Goal: Task Accomplishment & Management: Use online tool/utility

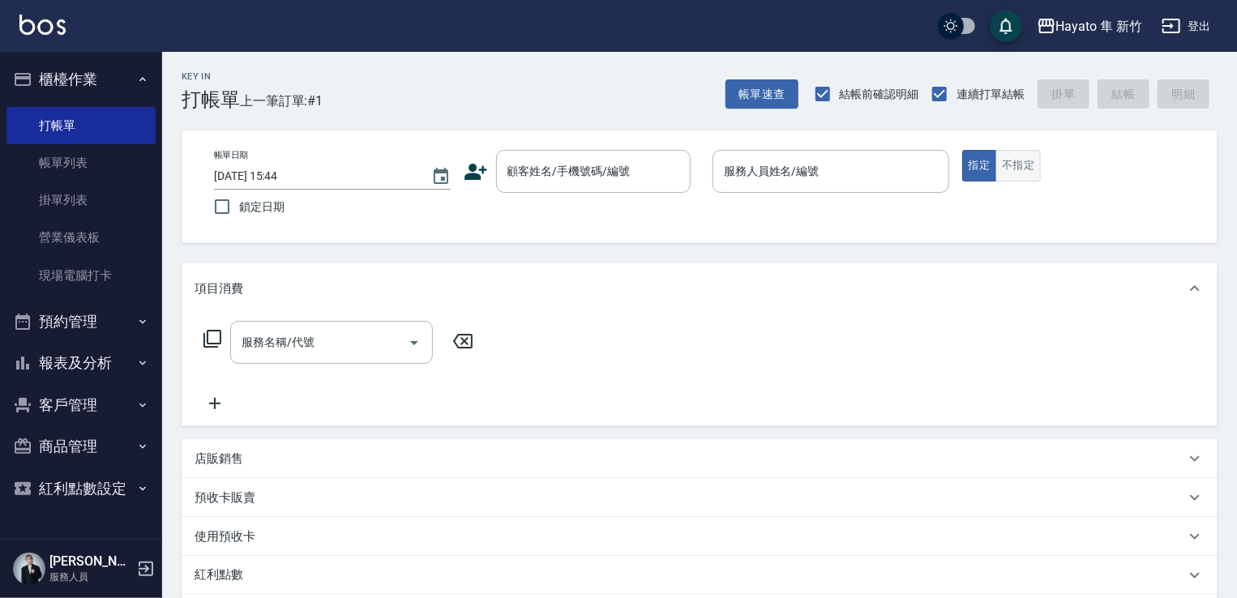
click at [1005, 174] on button "不指定" at bounding box center [1017, 166] width 45 height 32
click at [475, 173] on icon at bounding box center [475, 172] width 23 height 16
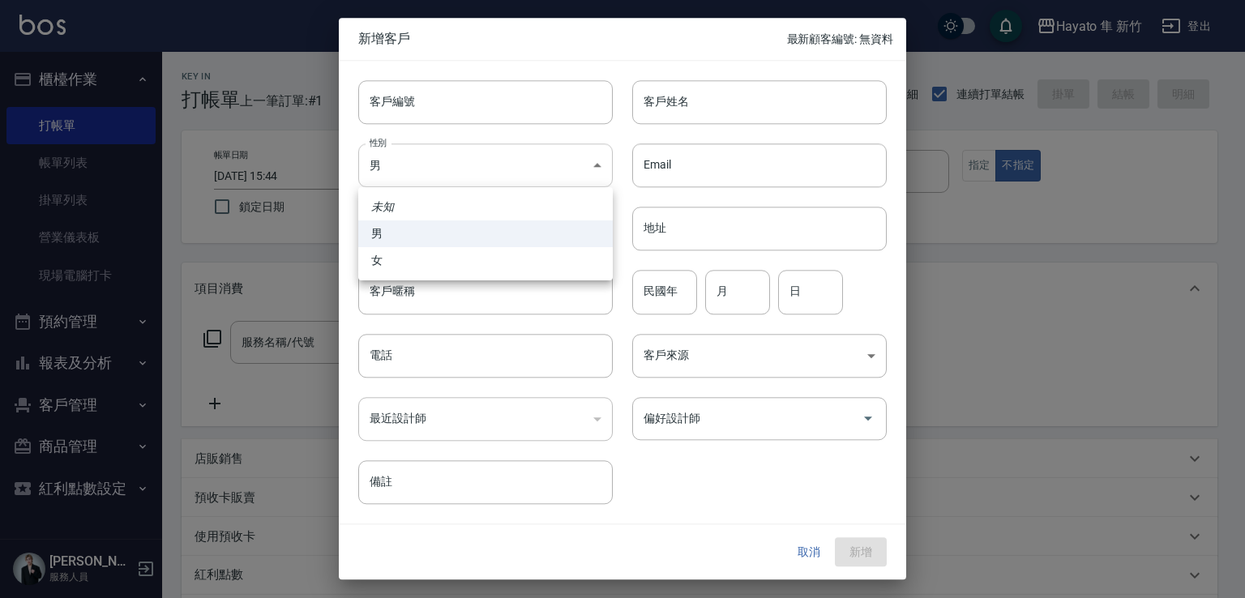
click at [469, 158] on body "Hayato 隼 新竹 登出 櫃檯作業 打帳單 帳單列表 掛單列表 營業儀表板 現場電腦打卡 預約管理 預約管理 報表及分析 報表目錄 店家日報表 互助日報表…" at bounding box center [622, 424] width 1245 height 849
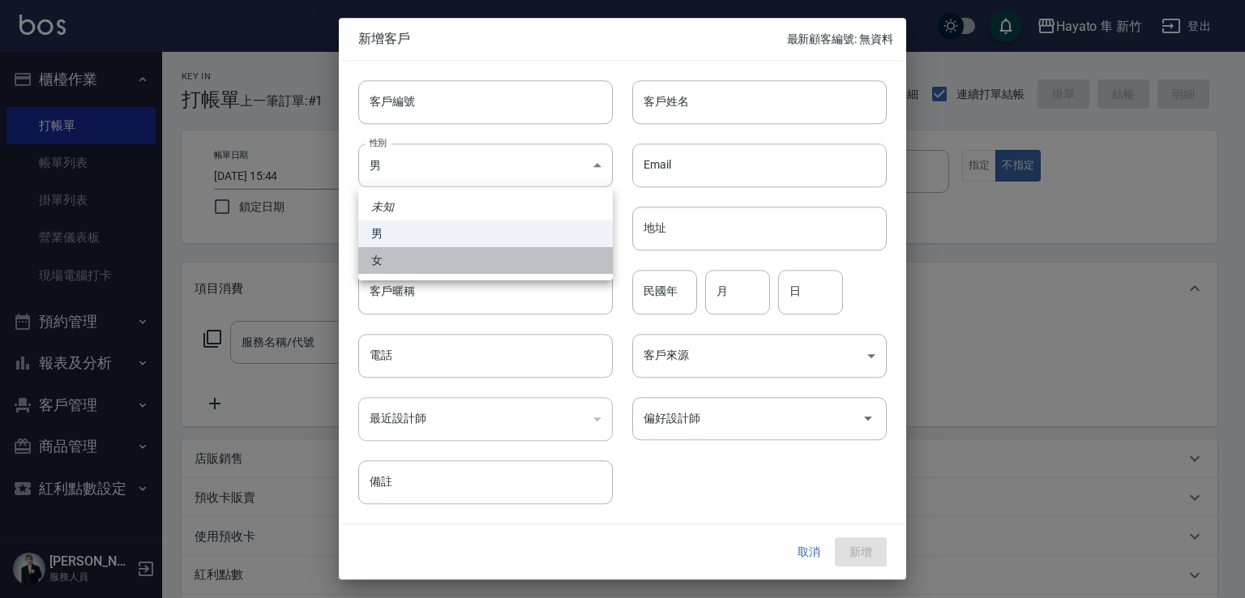
click at [454, 263] on li "女" at bounding box center [485, 260] width 255 height 27
type input "[DEMOGRAPHIC_DATA]"
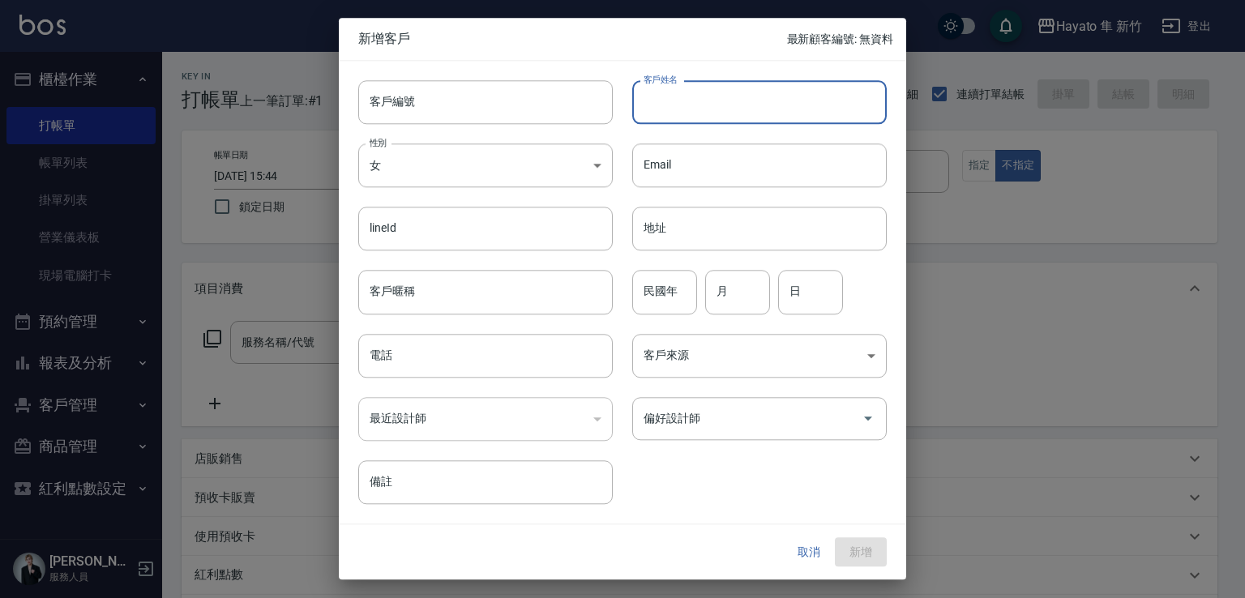
click at [748, 98] on input "客戶姓名" at bounding box center [759, 102] width 255 height 44
type input "[PERSON_NAME]"
click at [691, 345] on body "Hayato 隼 新竹 登出 櫃檯作業 打帳單 帳單列表 掛單列表 營業儀表板 現場電腦打卡 預約管理 預約管理 報表及分析 報表目錄 店家日報表 互助日報表…" at bounding box center [622, 424] width 1245 height 849
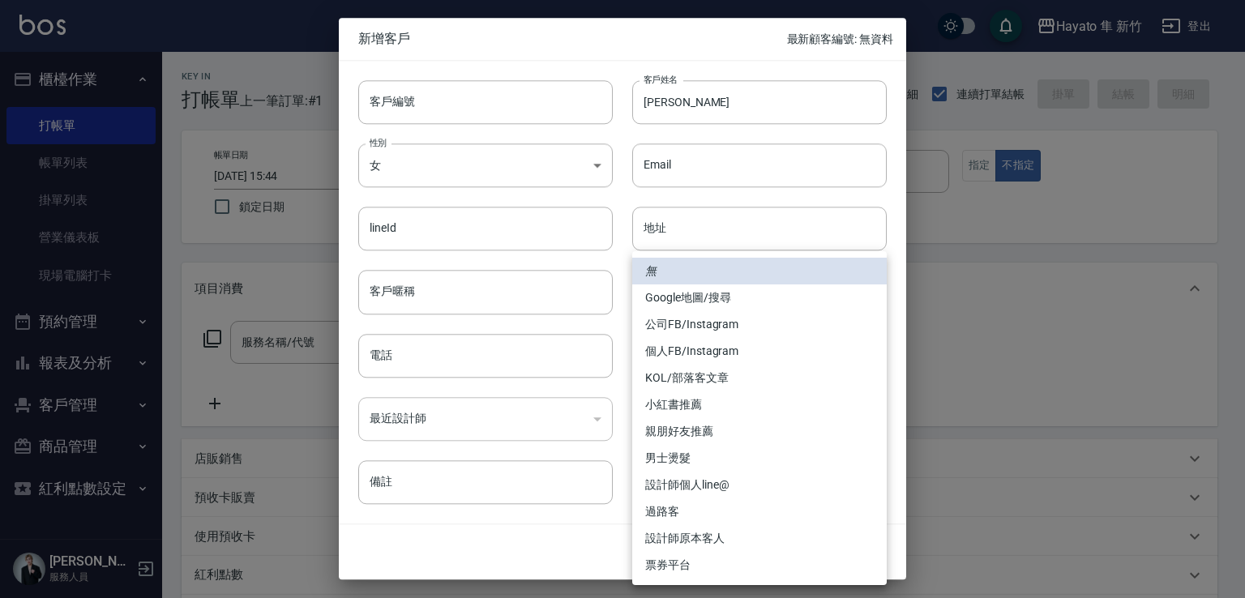
click at [707, 292] on li "Google地圖/搜尋" at bounding box center [759, 298] width 255 height 27
type input "Google地圖/搜尋"
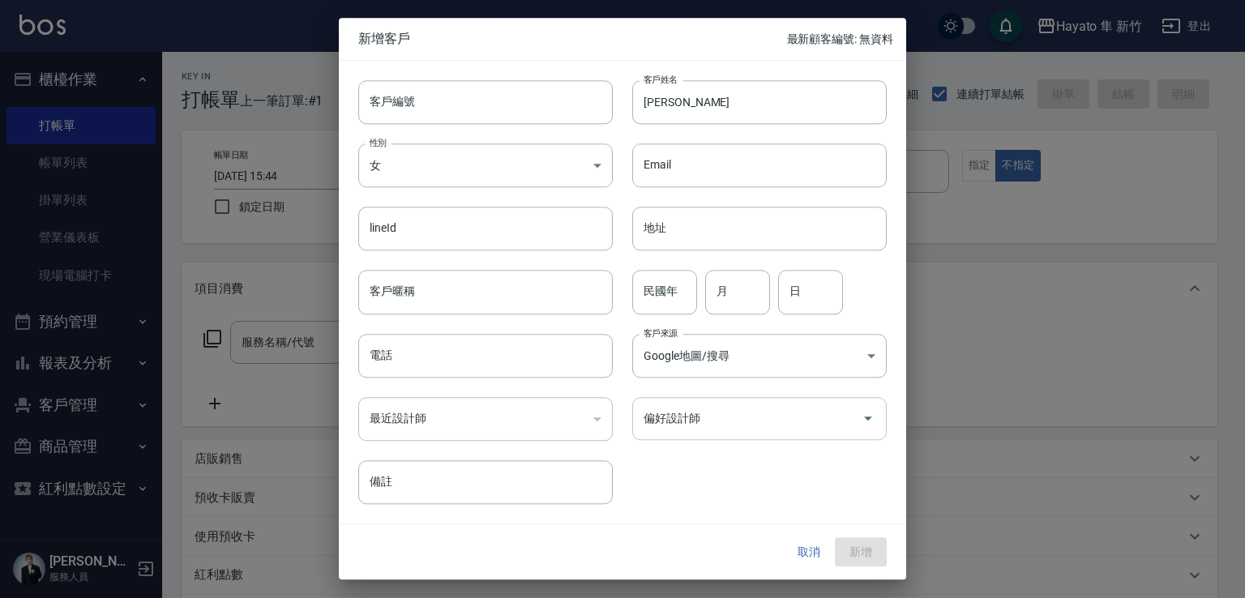
click at [700, 417] on input "偏好設計師" at bounding box center [748, 419] width 216 height 28
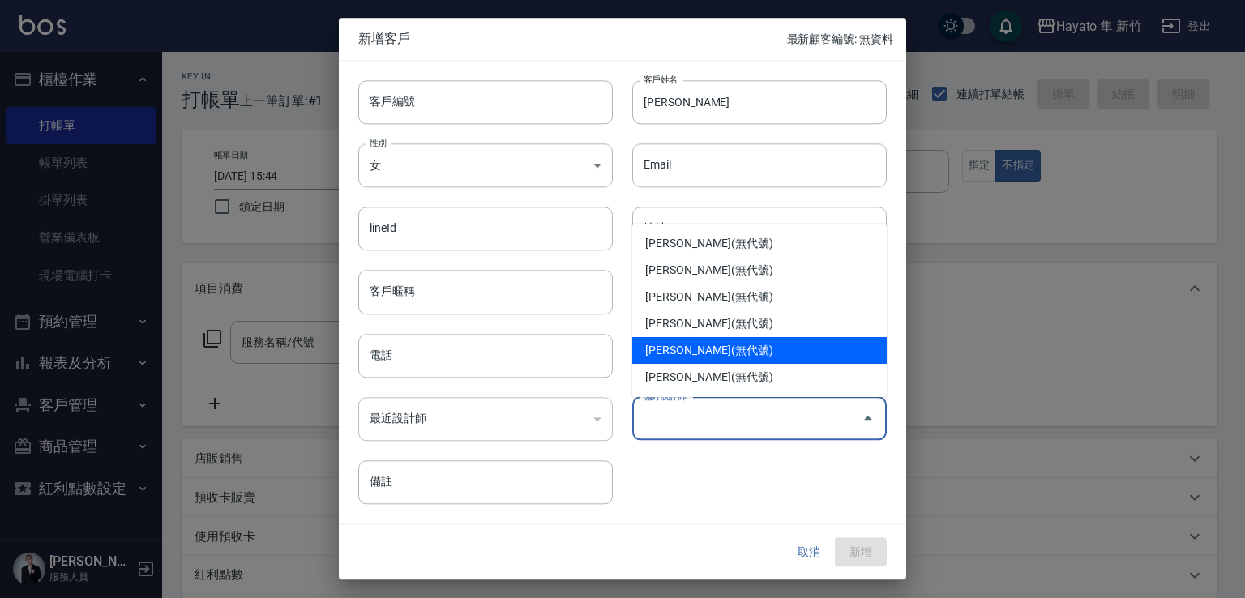
click at [687, 351] on li "[PERSON_NAME](無代號)" at bounding box center [759, 350] width 255 height 27
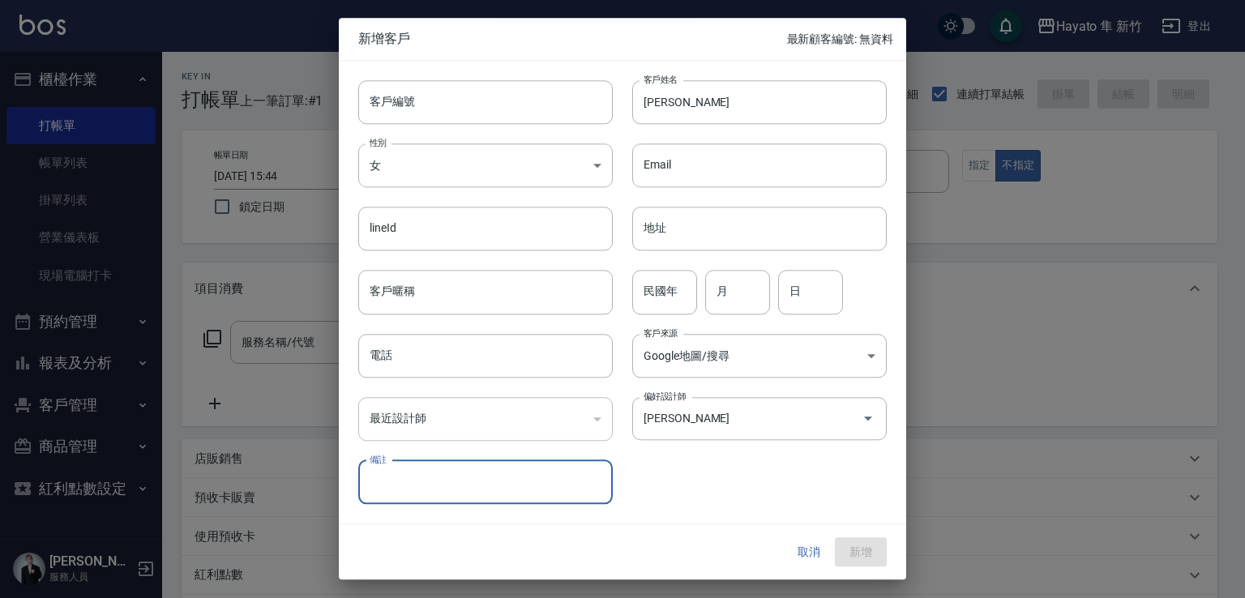
type input "[PERSON_NAME]"
click at [396, 366] on input "電話" at bounding box center [485, 356] width 255 height 44
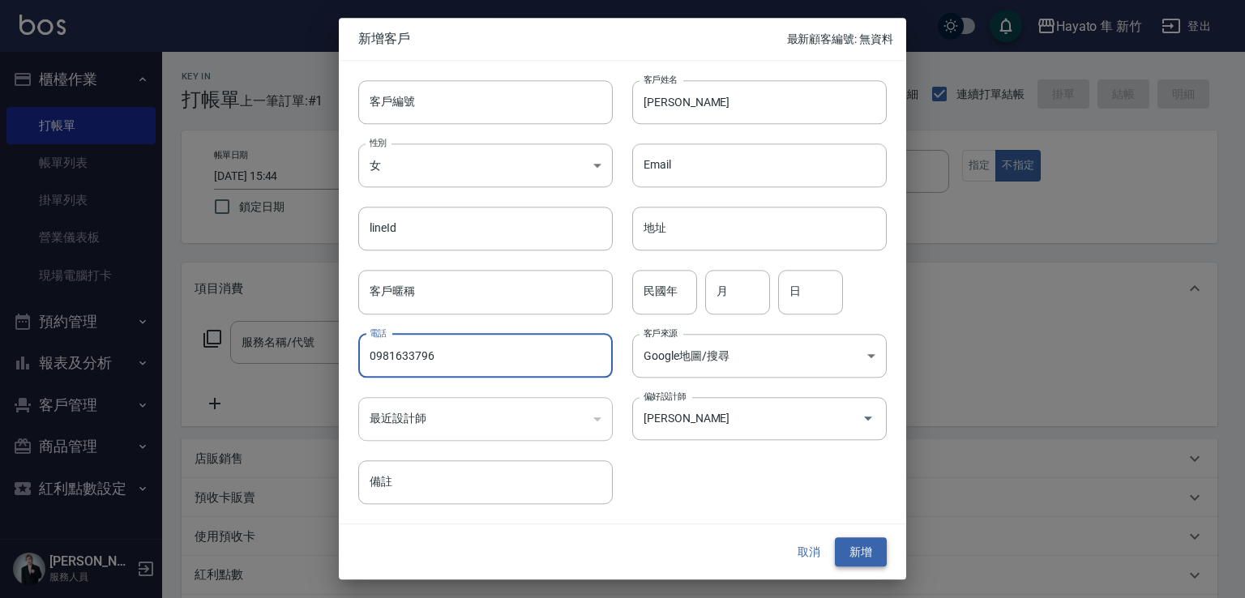
type input "0981633796"
click at [862, 553] on button "新增" at bounding box center [861, 552] width 52 height 30
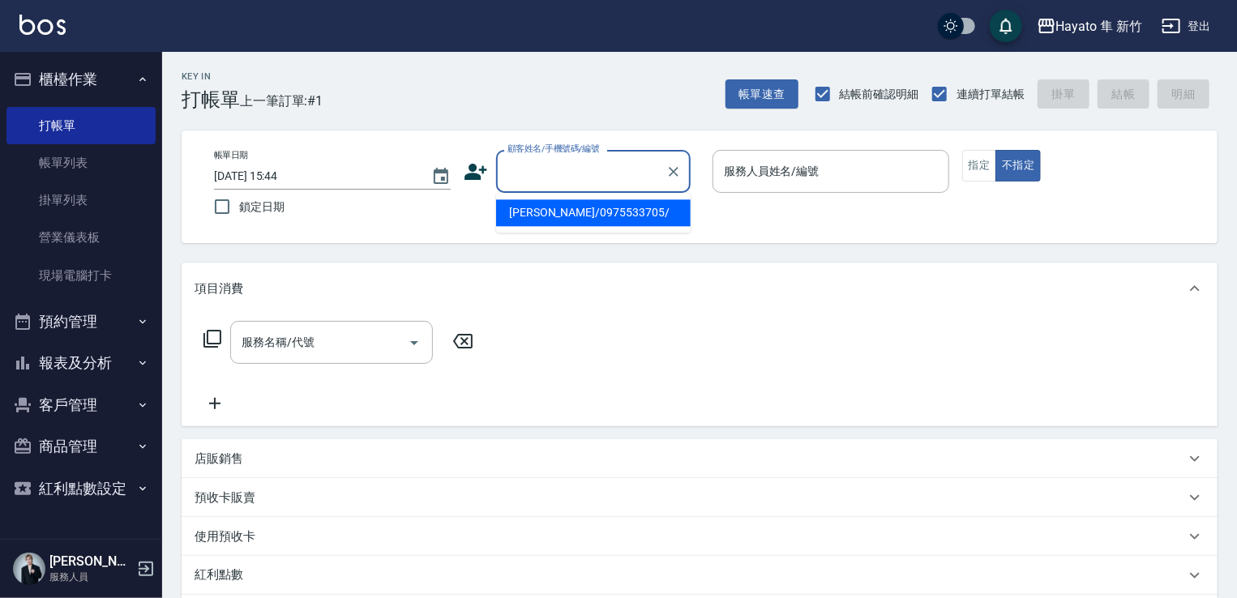
click at [580, 174] on input "顧客姓名/手機號碼/編號" at bounding box center [581, 171] width 156 height 28
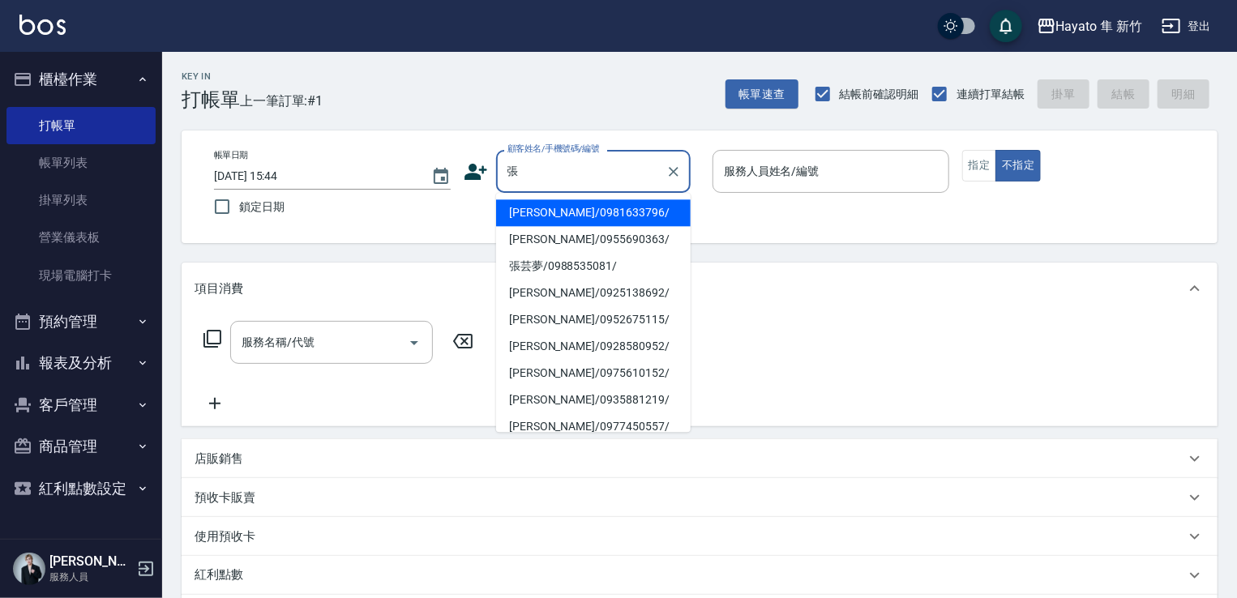
click at [567, 218] on li "[PERSON_NAME]/0981633796/" at bounding box center [593, 212] width 195 height 27
type input "[PERSON_NAME]/0981633796/"
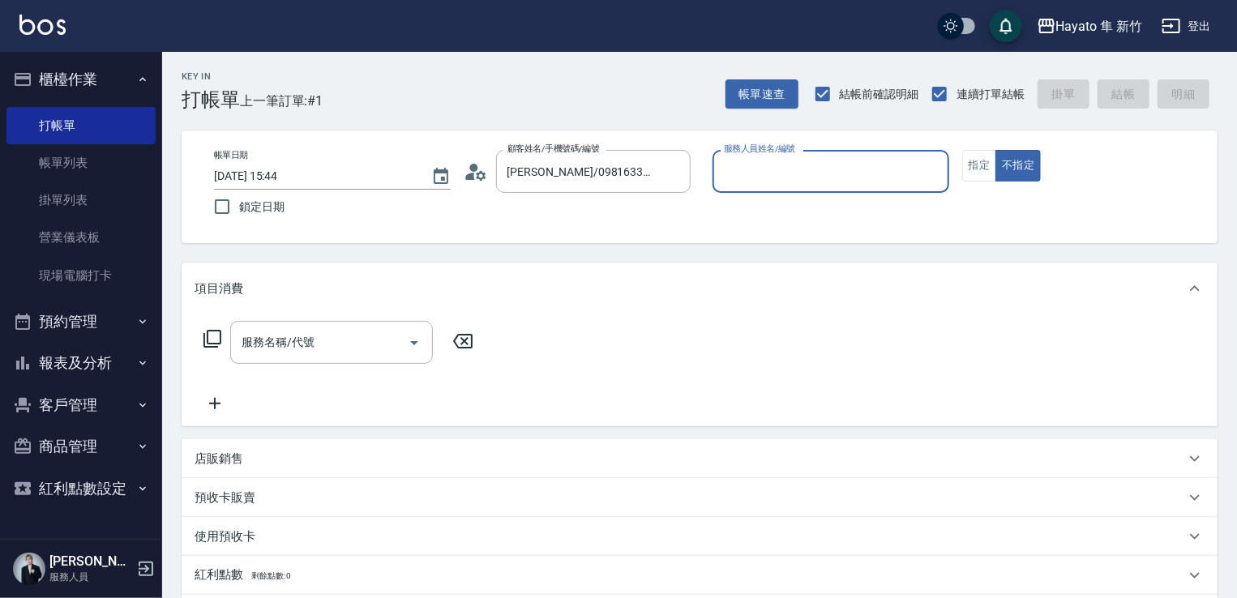
type input "En(無代號)"
click at [424, 340] on button "Open" at bounding box center [414, 343] width 26 height 26
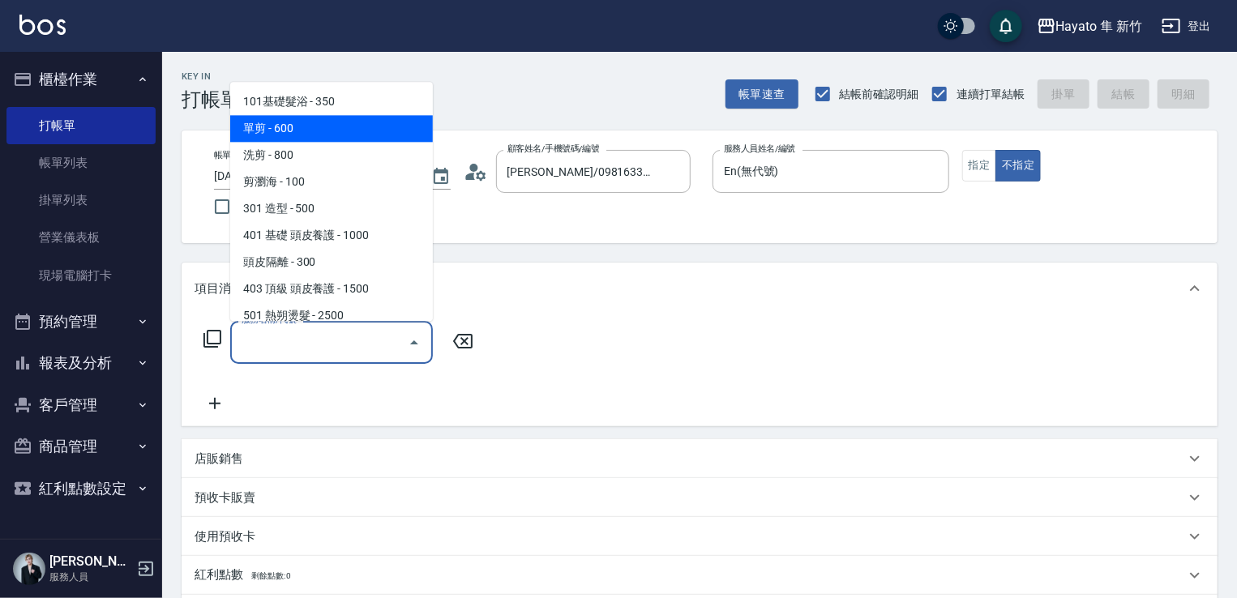
click at [317, 118] on span "單剪 - 600" at bounding box center [331, 128] width 203 height 27
type input "單剪(102)"
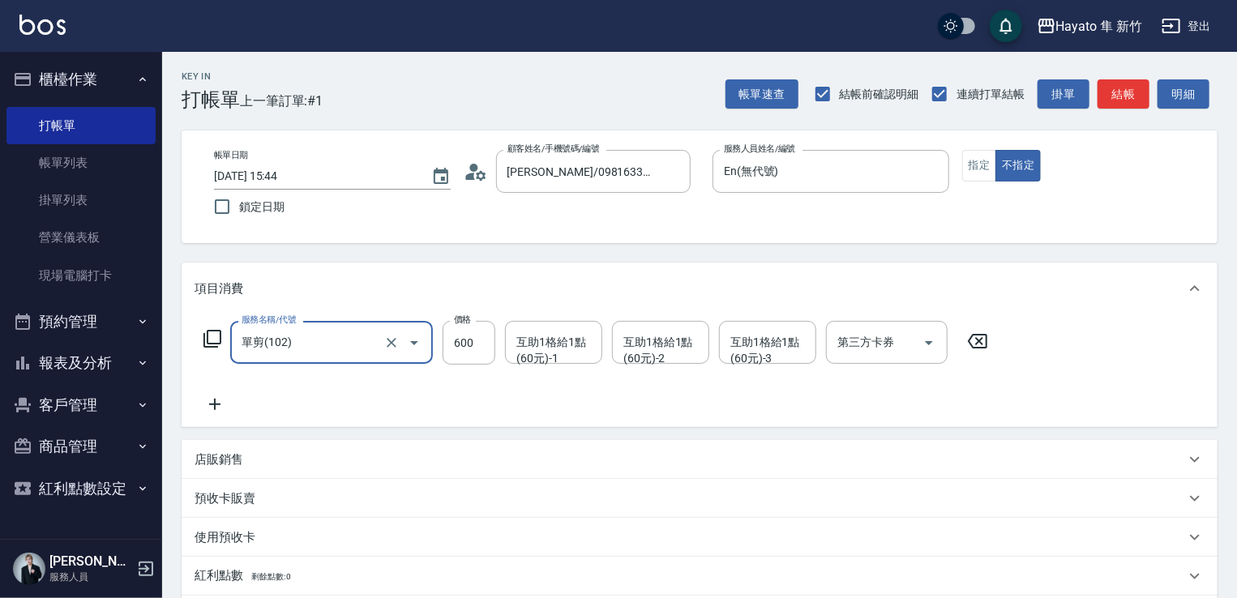
click at [220, 409] on icon at bounding box center [215, 404] width 41 height 19
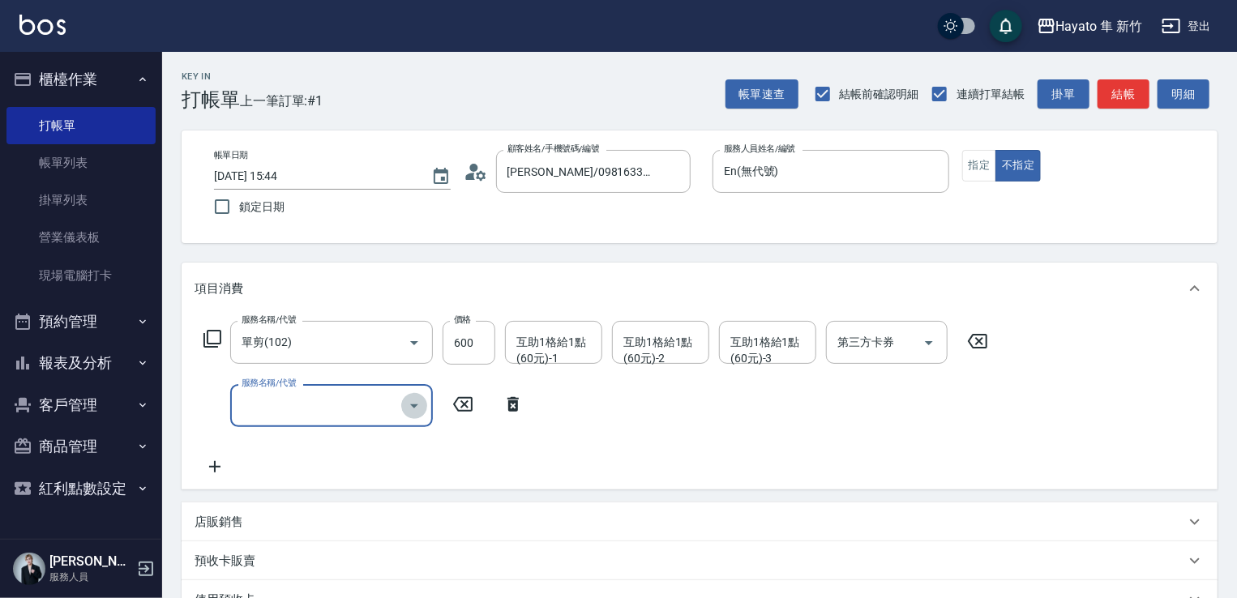
click at [416, 405] on icon "Open" at bounding box center [414, 407] width 8 height 4
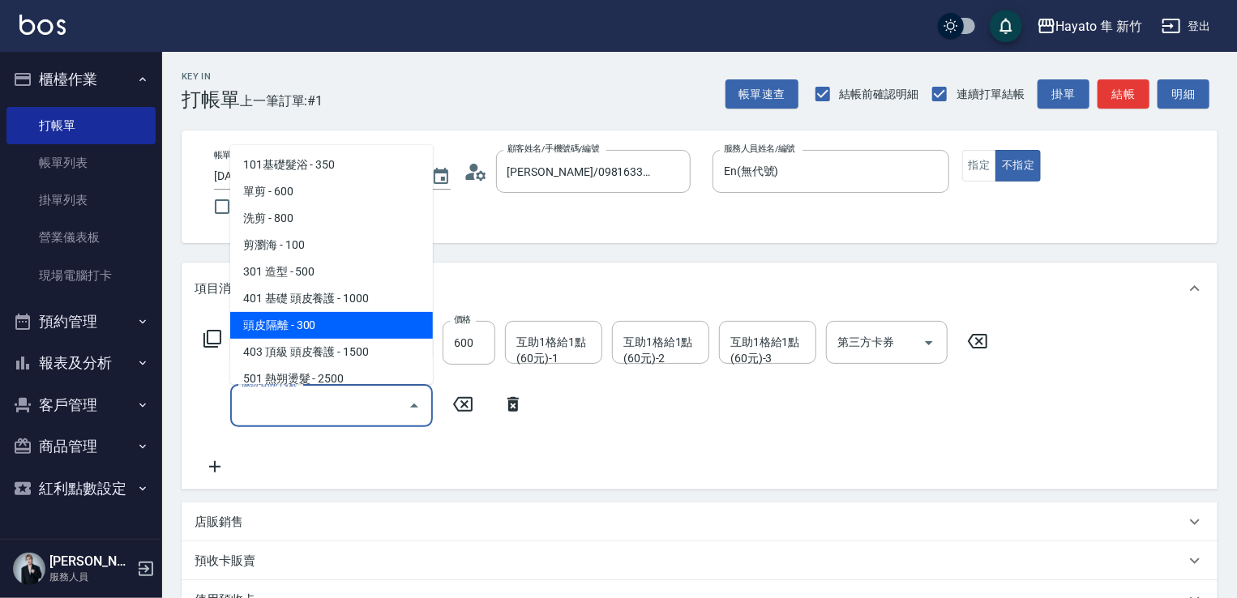
scroll to position [282, 0]
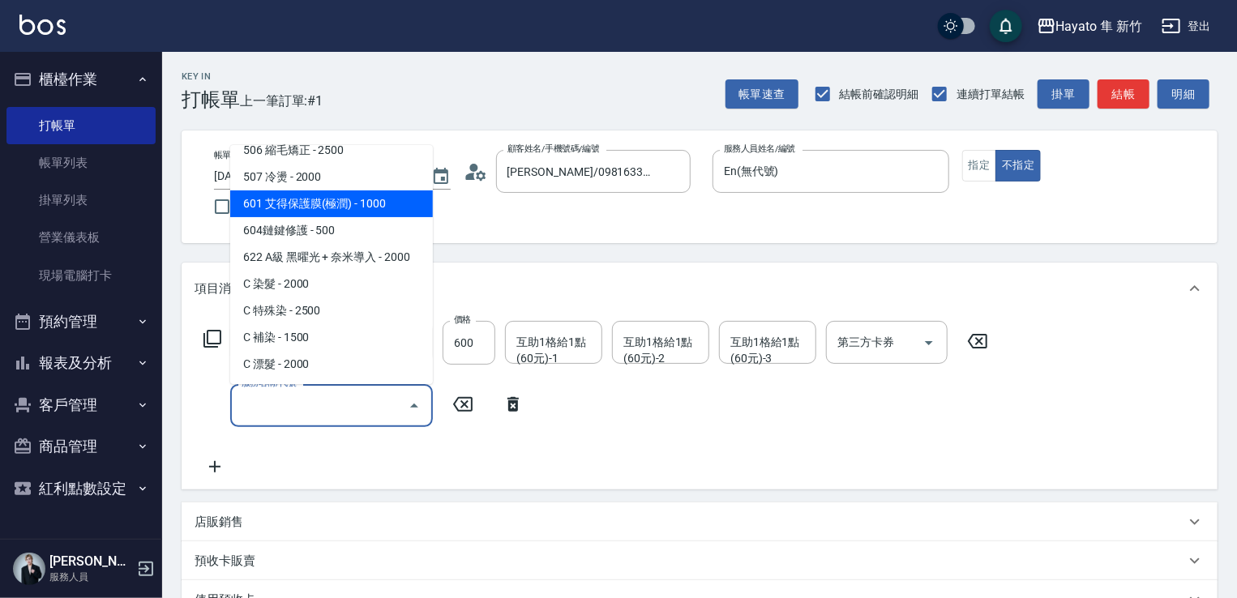
click at [345, 198] on span "601 艾得保護膜(極潤) - 1000" at bounding box center [331, 203] width 203 height 27
type input "601 艾得保護膜(極潤)(601)"
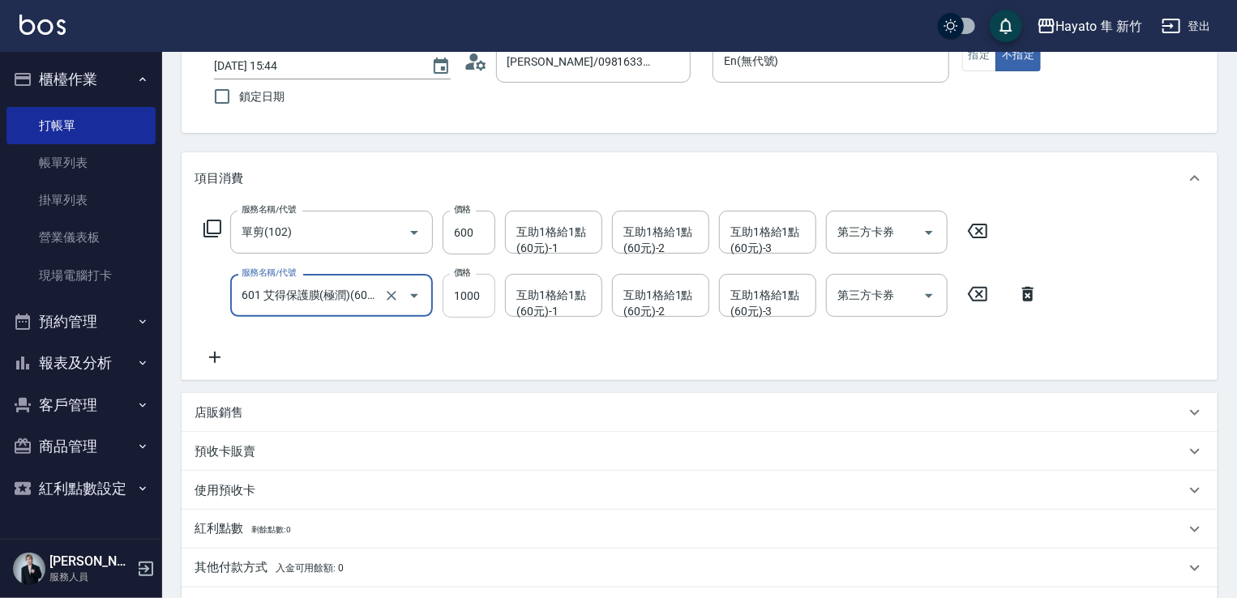
scroll to position [243, 0]
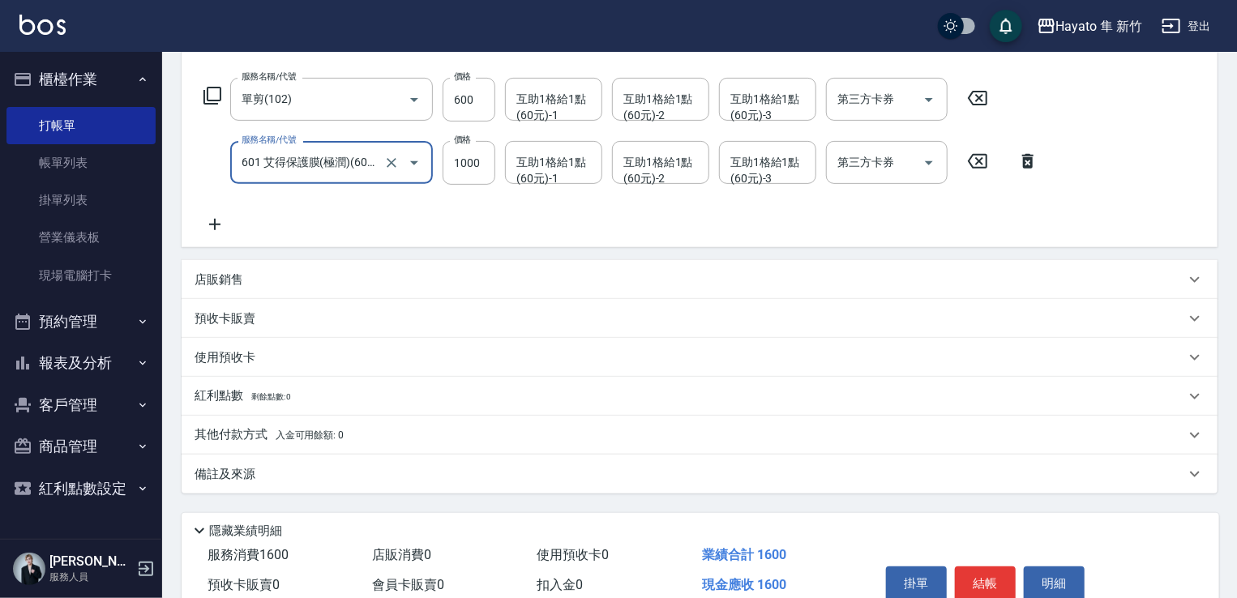
click at [298, 484] on div "備註及來源" at bounding box center [700, 474] width 1036 height 39
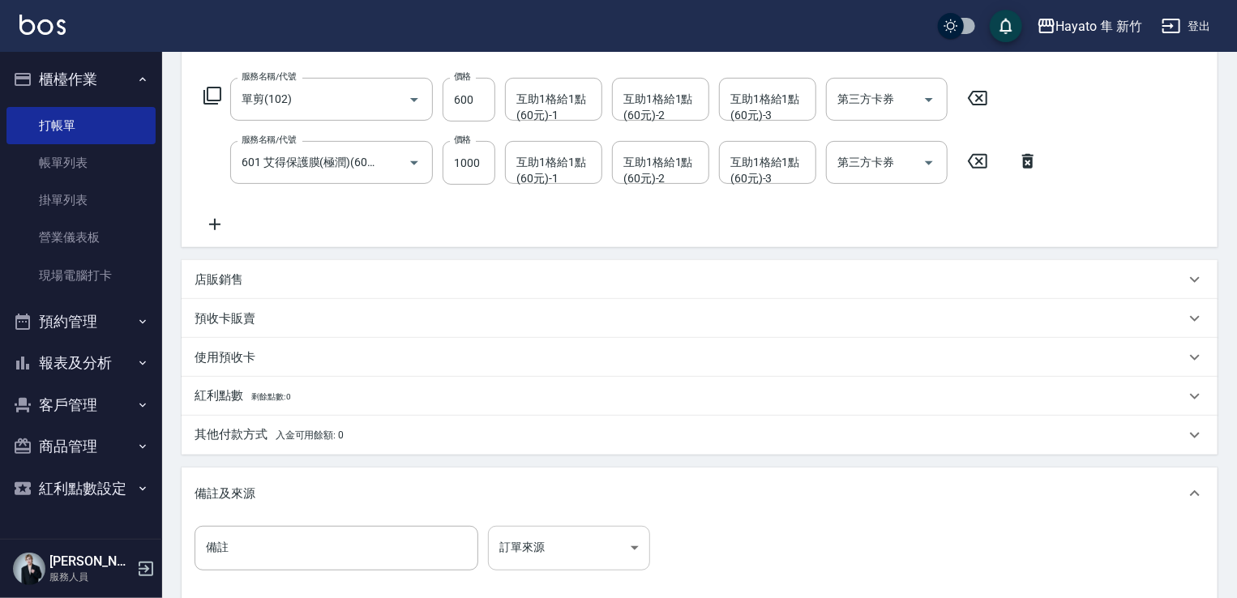
click at [610, 559] on body "Hayato 隼 新竹 登出 櫃檯作業 打帳單 帳單列表 掛單列表 營業儀表板 現場電腦打卡 預約管理 預約管理 報表及分析 報表目錄 店家日報表 互助日報表…" at bounding box center [618, 268] width 1237 height 1022
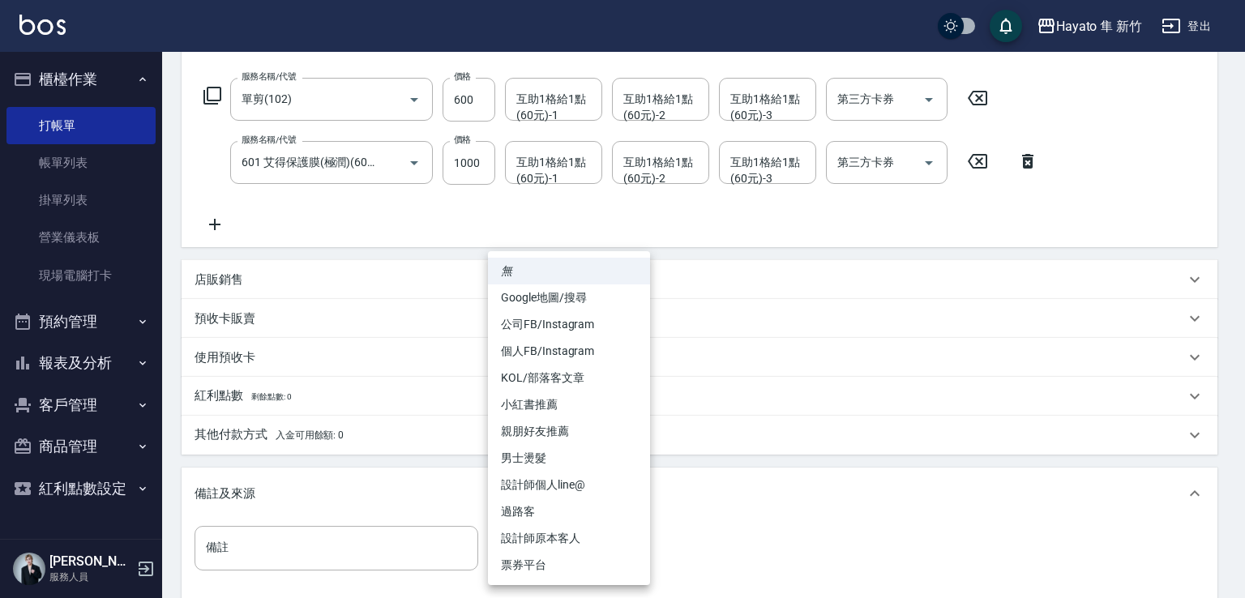
click at [582, 299] on li "Google地圖/搜尋" at bounding box center [569, 298] width 162 height 27
type input "Google地圖/搜尋"
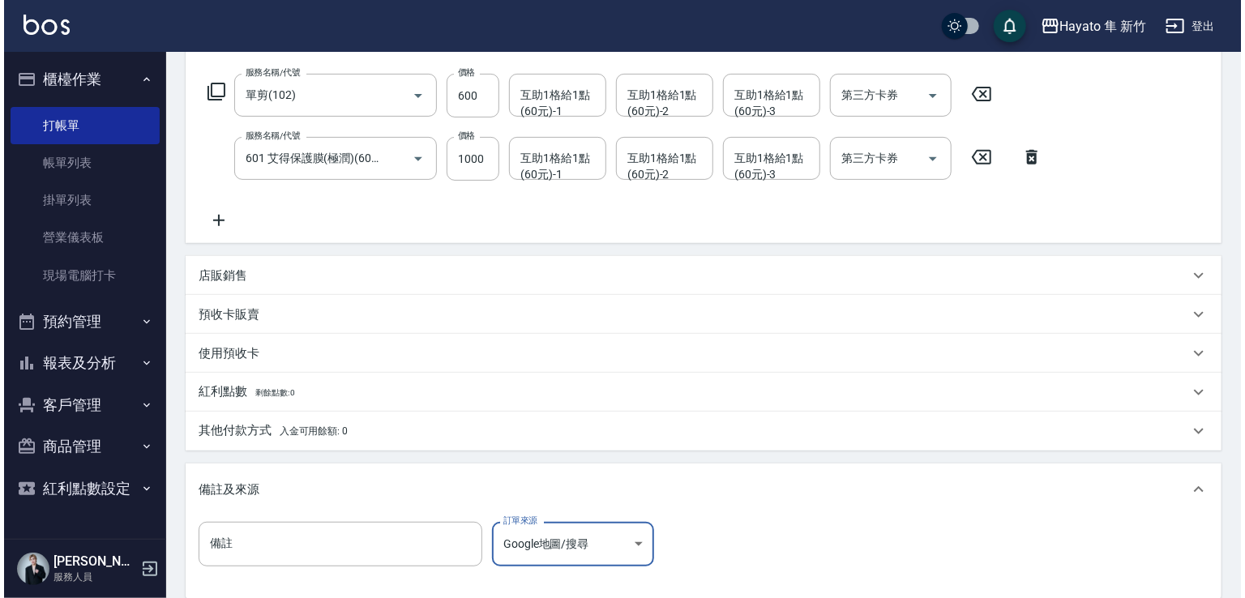
scroll to position [429, 0]
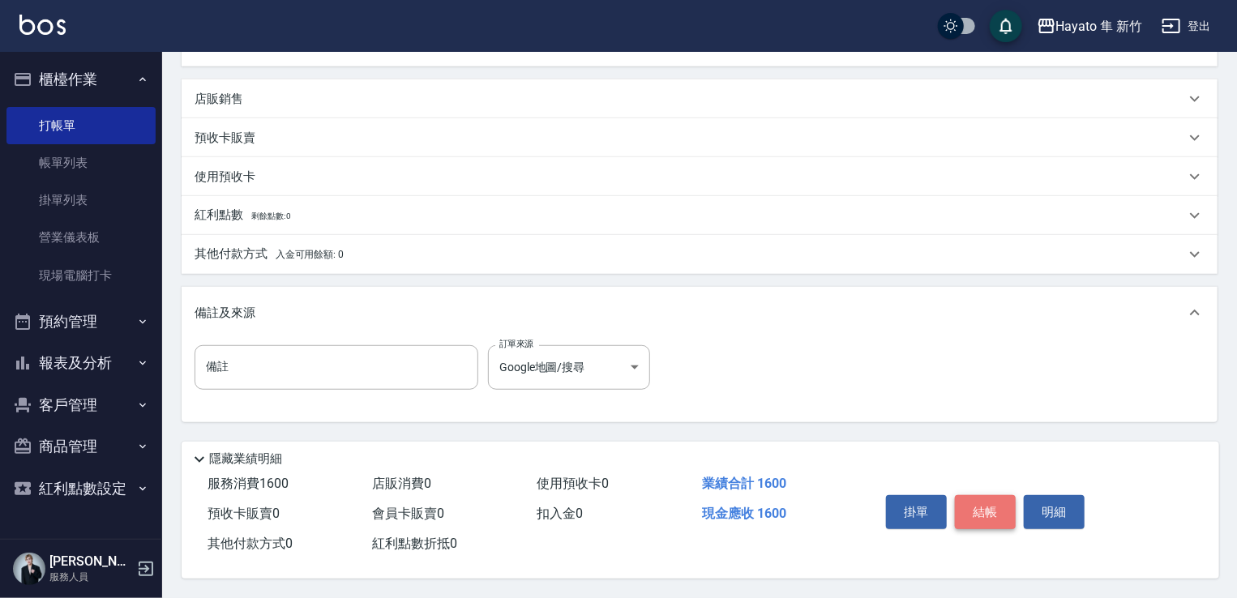
click at [1007, 510] on button "結帳" at bounding box center [985, 512] width 61 height 34
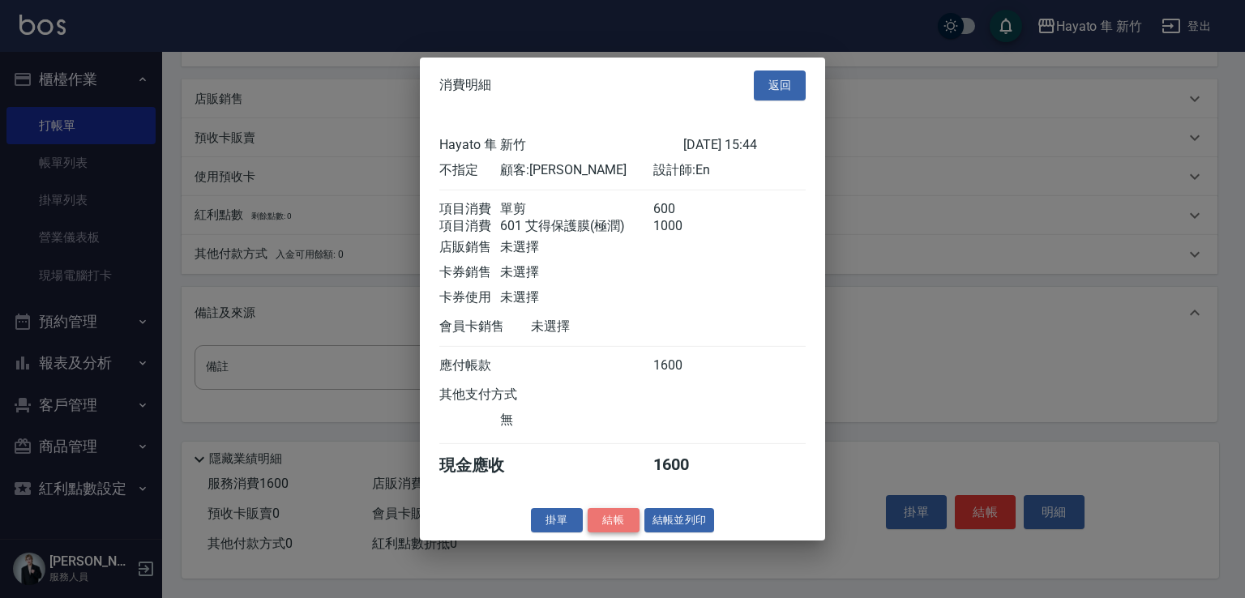
click at [616, 524] on button "結帳" at bounding box center [614, 519] width 52 height 25
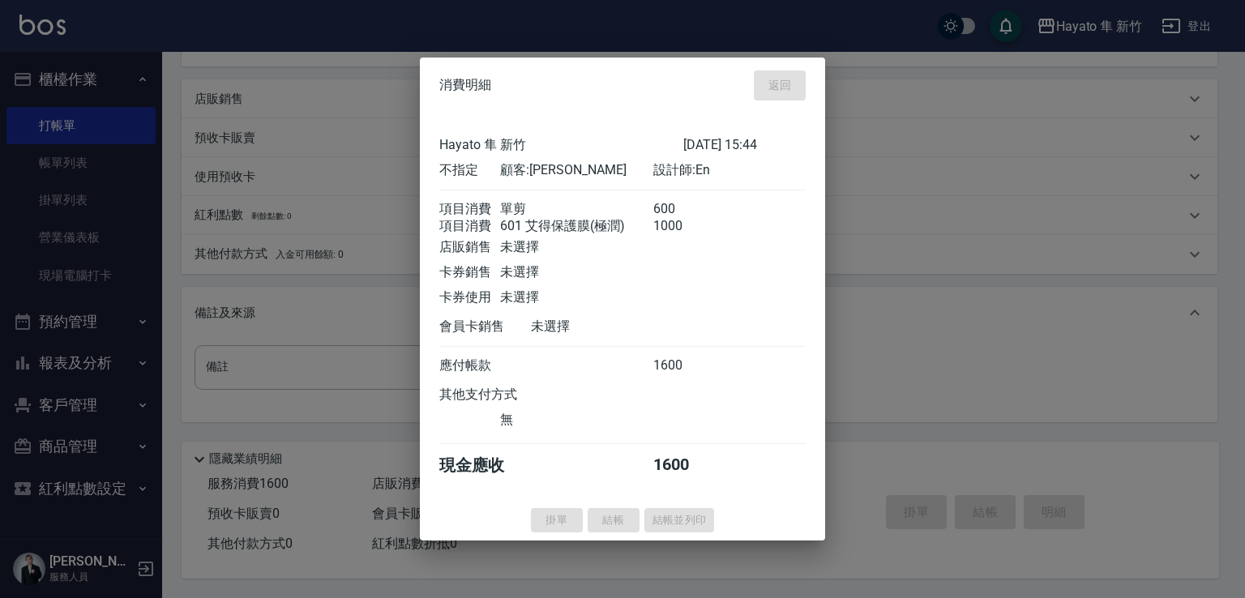
type input "[DATE] 17:04"
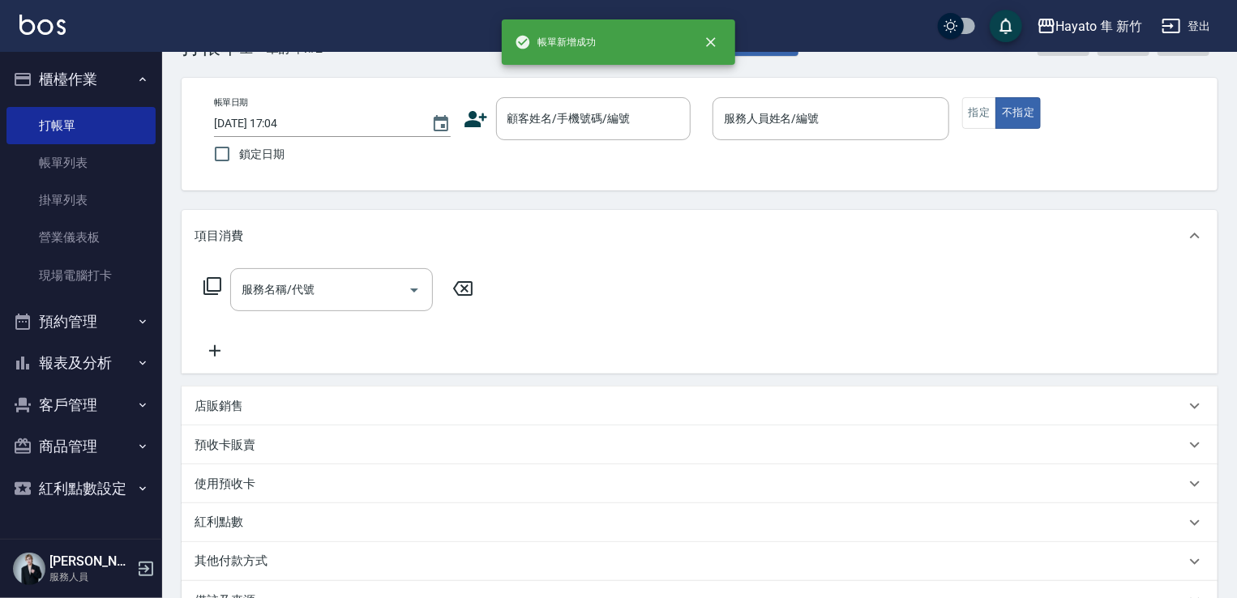
scroll to position [81, 0]
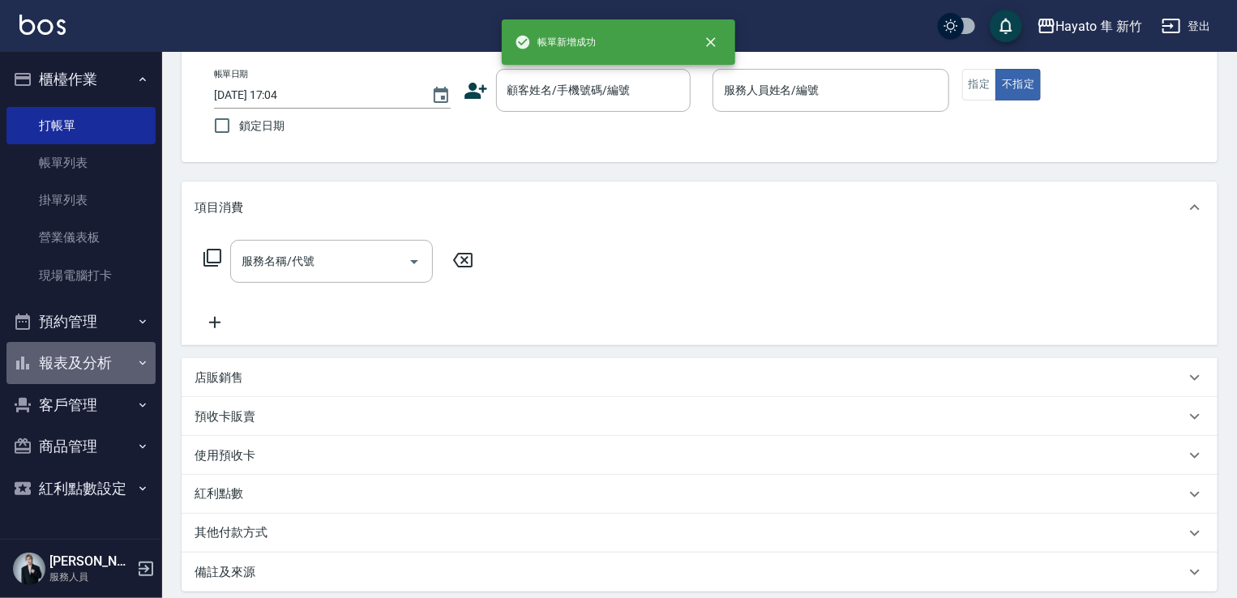
click at [120, 379] on button "報表及分析" at bounding box center [80, 363] width 149 height 42
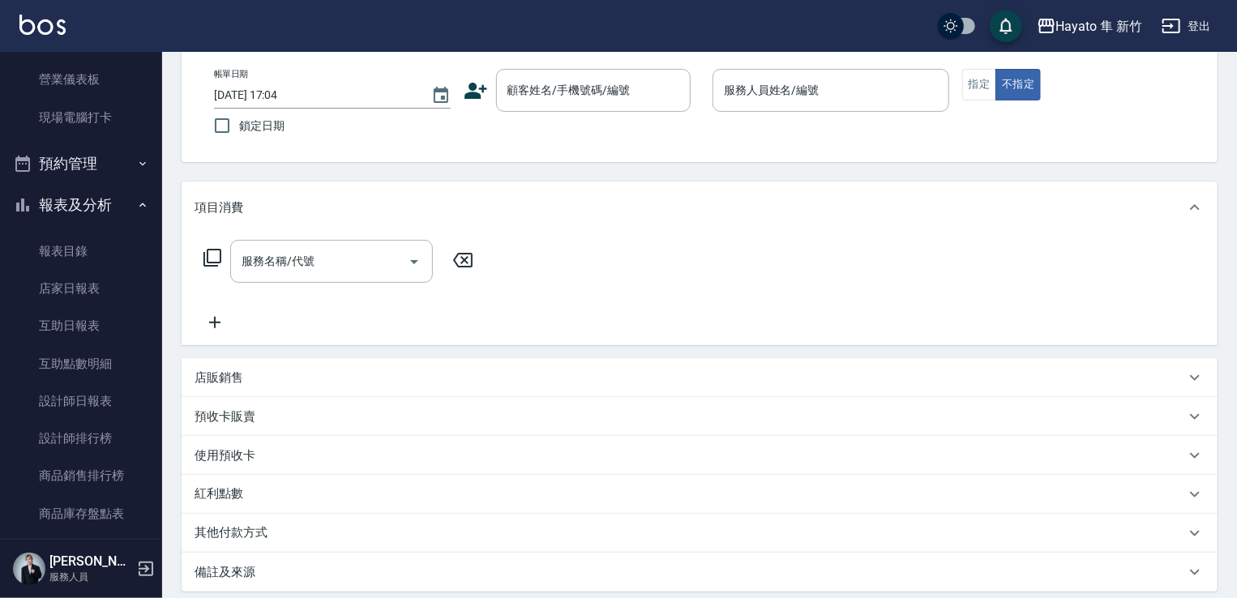
scroll to position [162, 0]
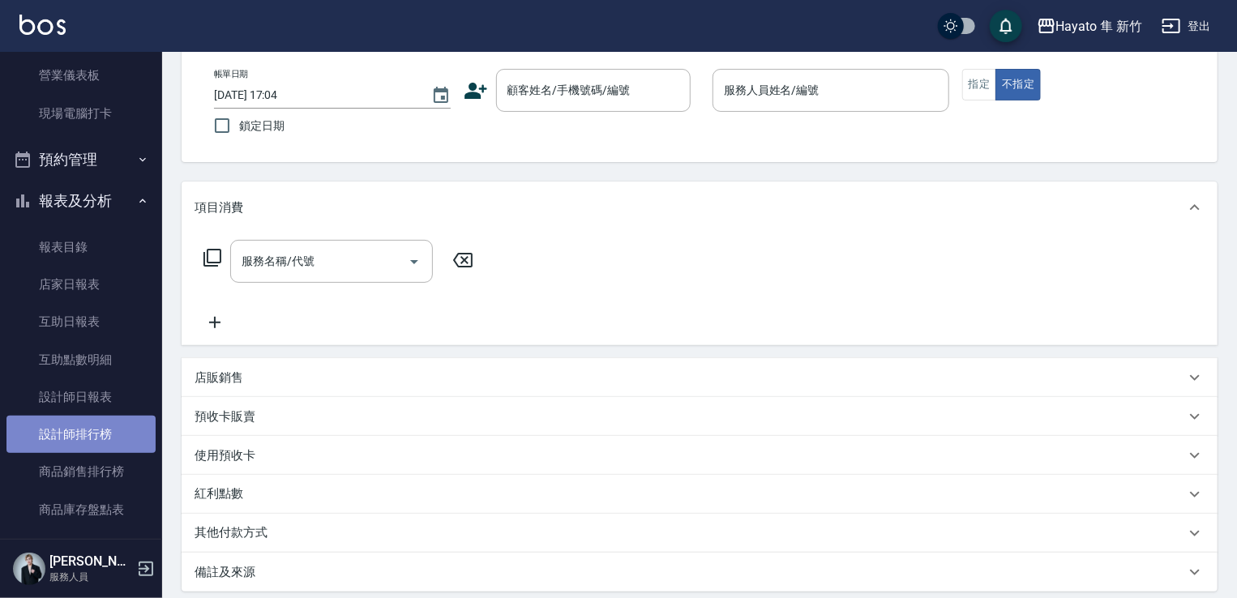
click at [97, 431] on link "設計師排行榜" at bounding box center [80, 434] width 149 height 37
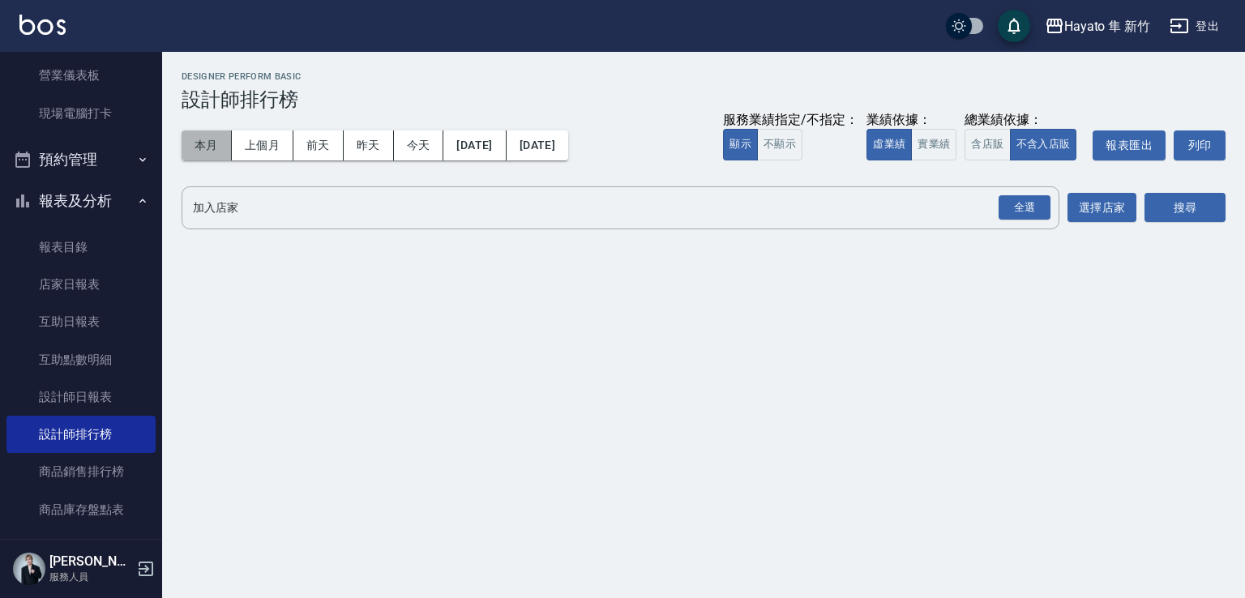
click at [199, 145] on button "本月" at bounding box center [207, 146] width 50 height 30
click at [1013, 212] on div "全選" at bounding box center [1025, 207] width 52 height 25
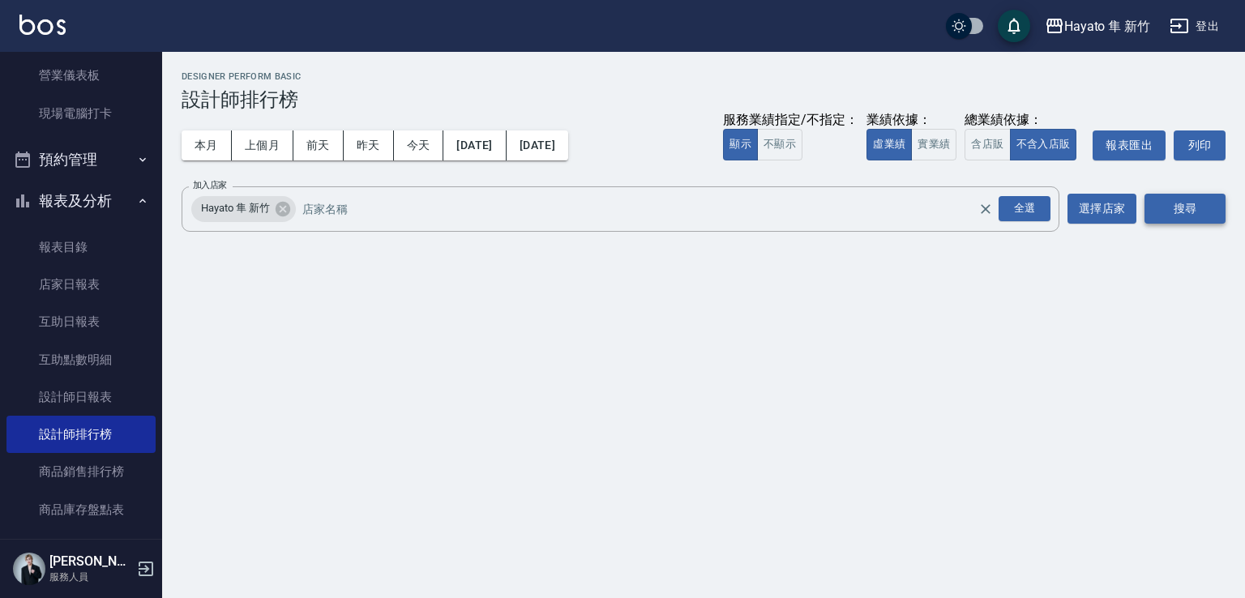
click at [1188, 212] on button "搜尋" at bounding box center [1185, 209] width 81 height 30
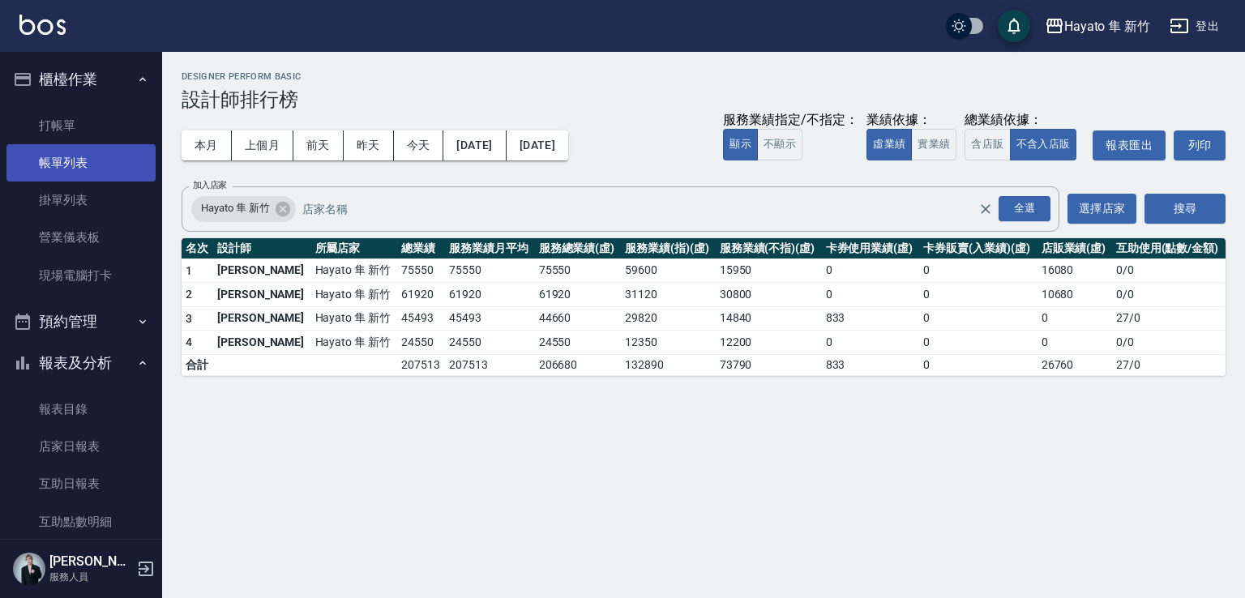
click at [85, 169] on link "帳單列表" at bounding box center [80, 162] width 149 height 37
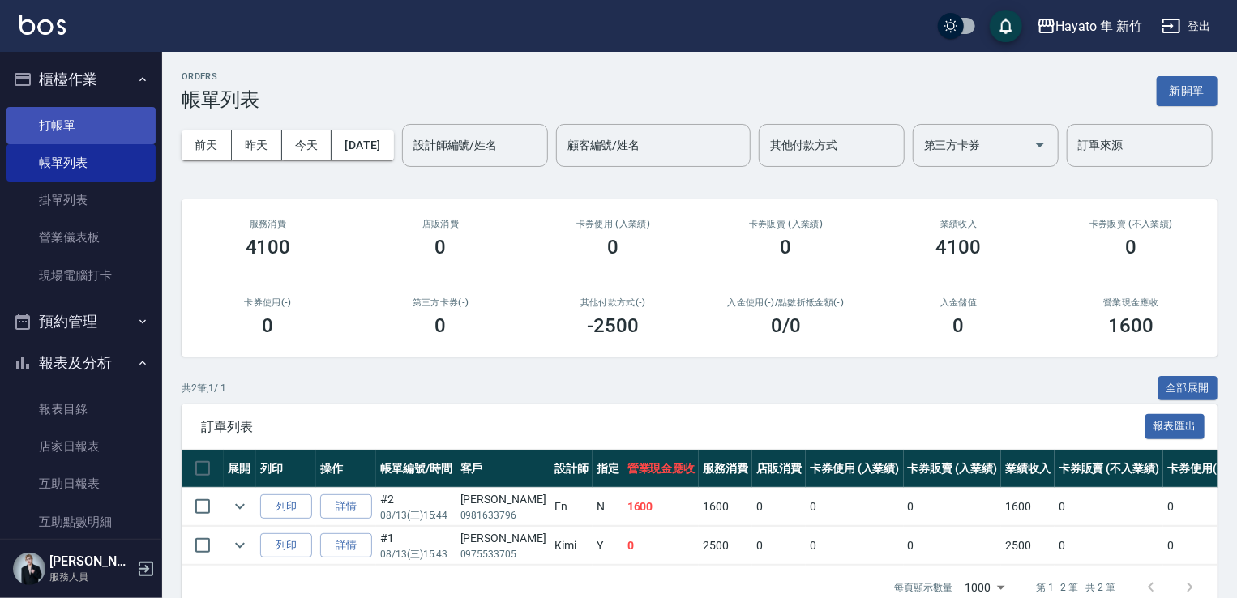
click at [84, 121] on link "打帳單" at bounding box center [80, 125] width 149 height 37
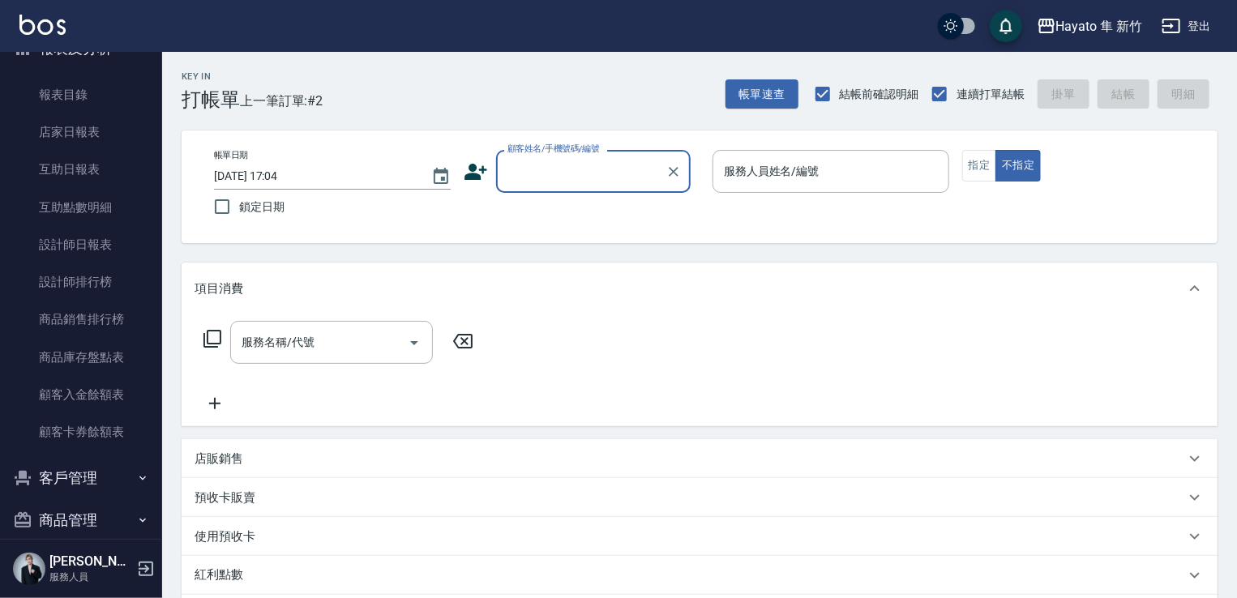
scroll to position [377, 0]
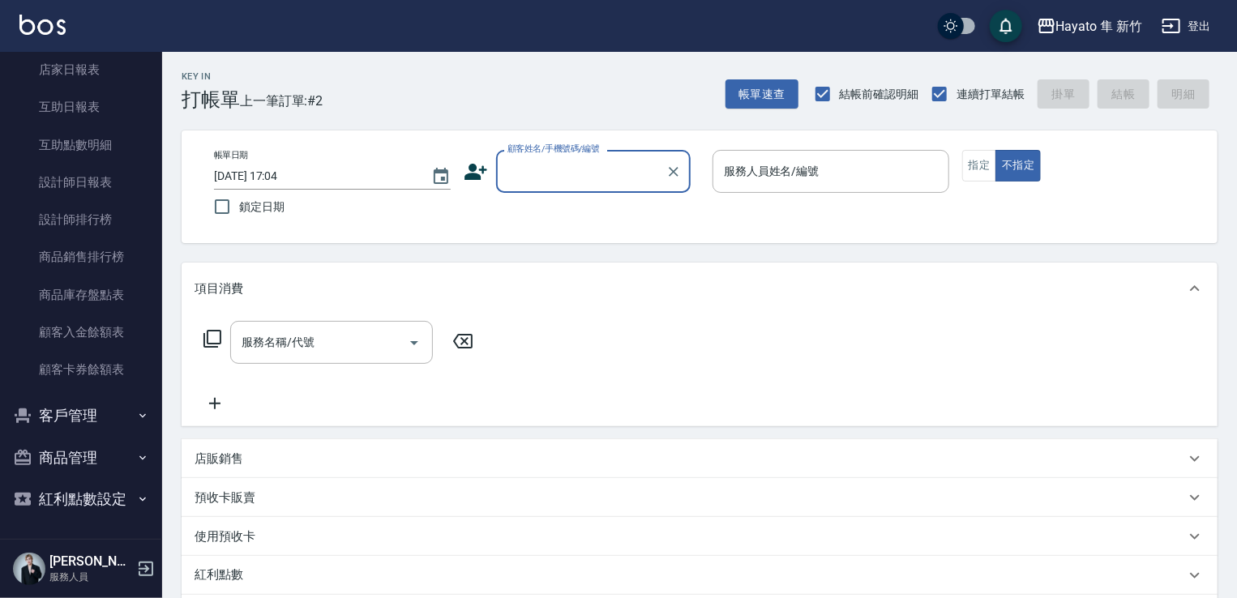
click at [136, 419] on icon "button" at bounding box center [142, 415] width 13 height 13
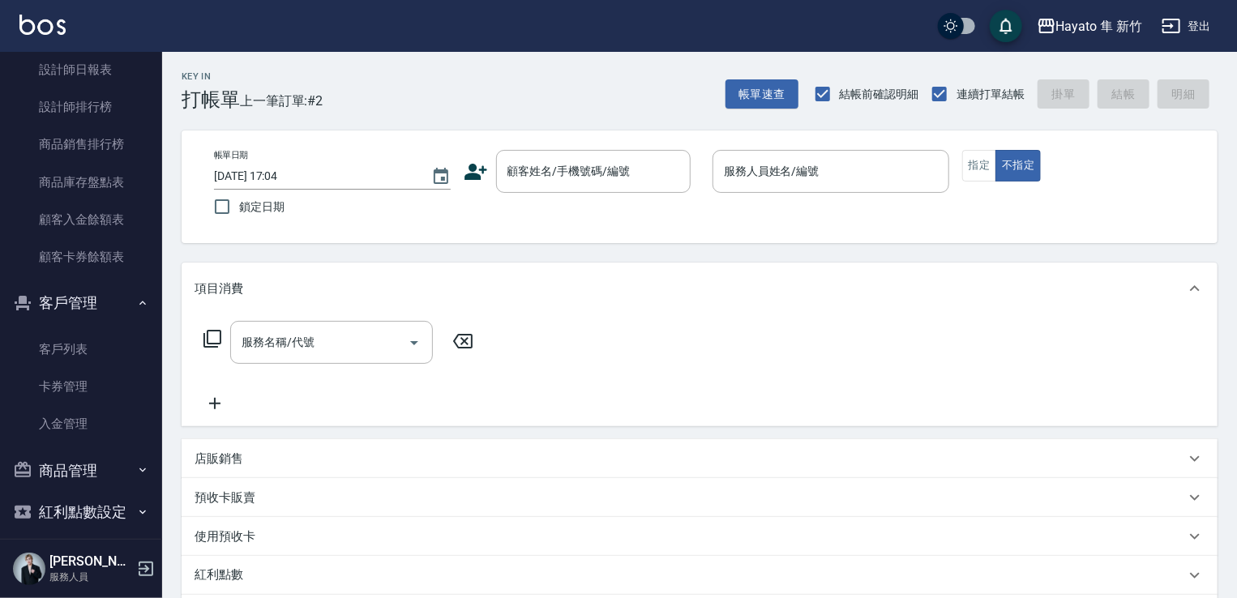
scroll to position [503, 0]
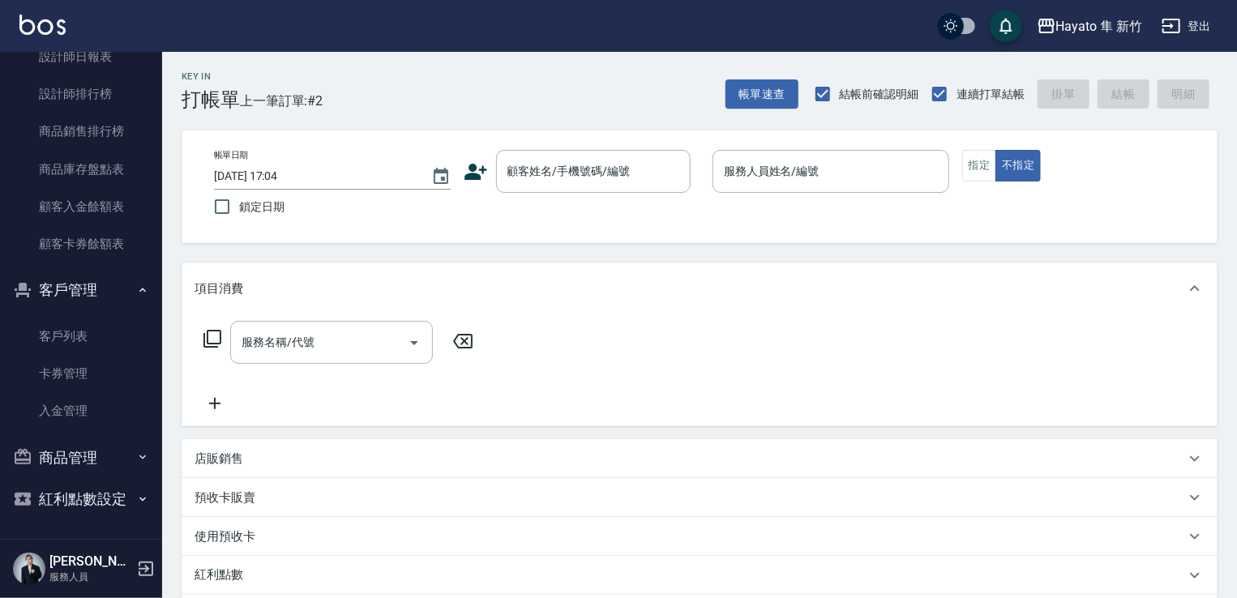
click at [135, 281] on button "客戶管理" at bounding box center [80, 290] width 149 height 42
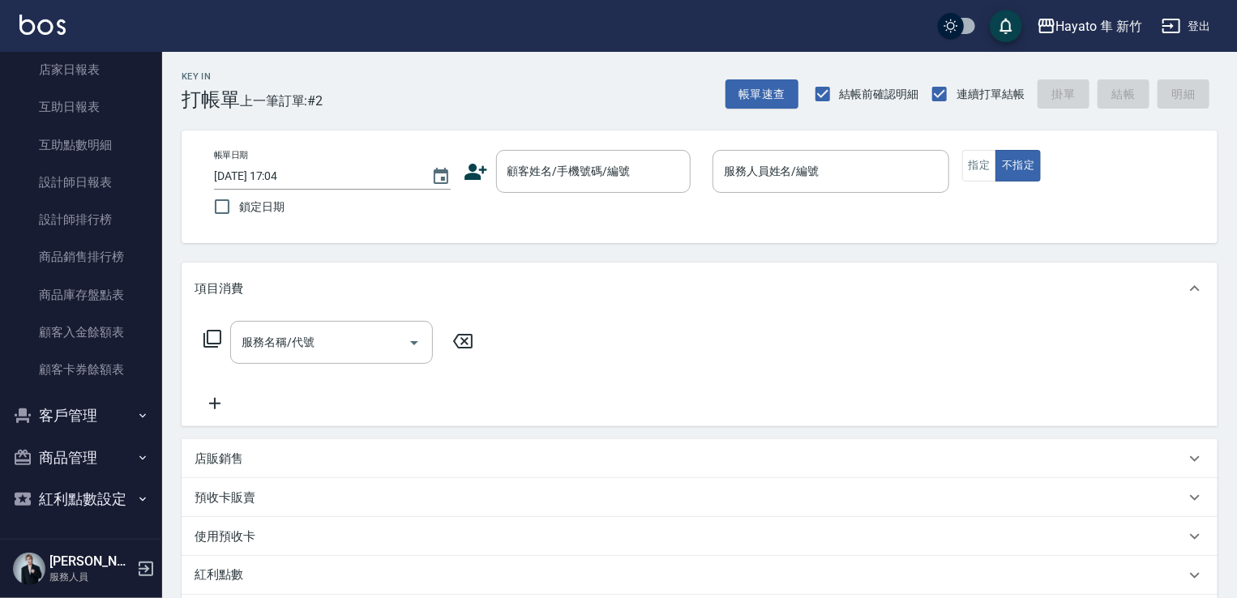
scroll to position [243, 0]
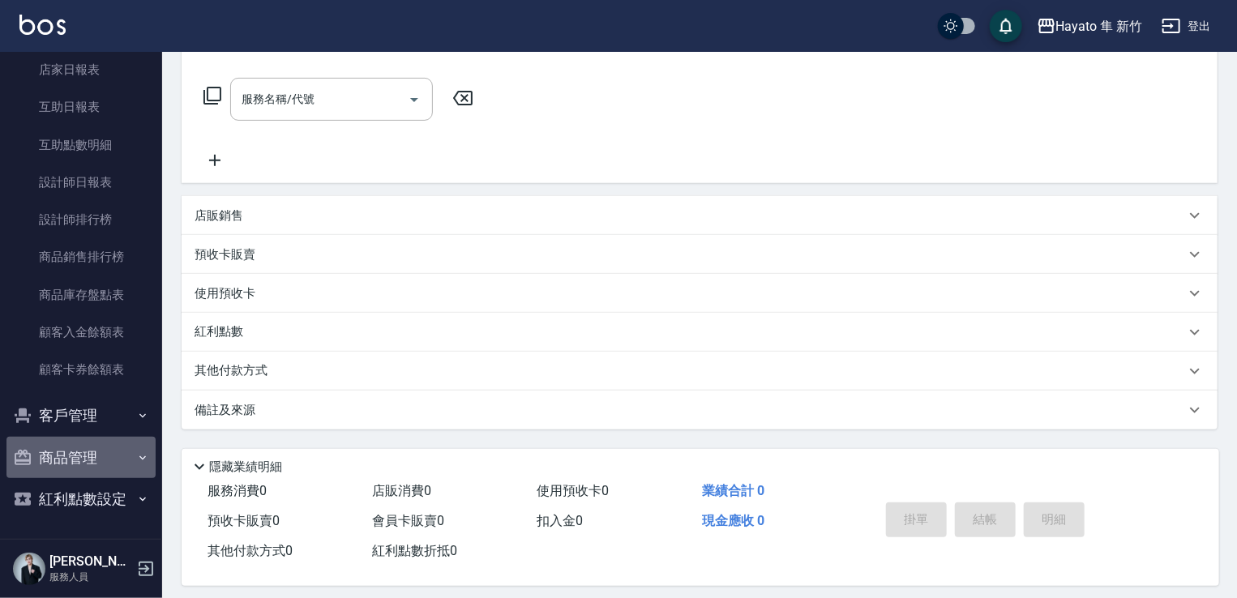
click at [131, 466] on button "商品管理" at bounding box center [80, 458] width 149 height 42
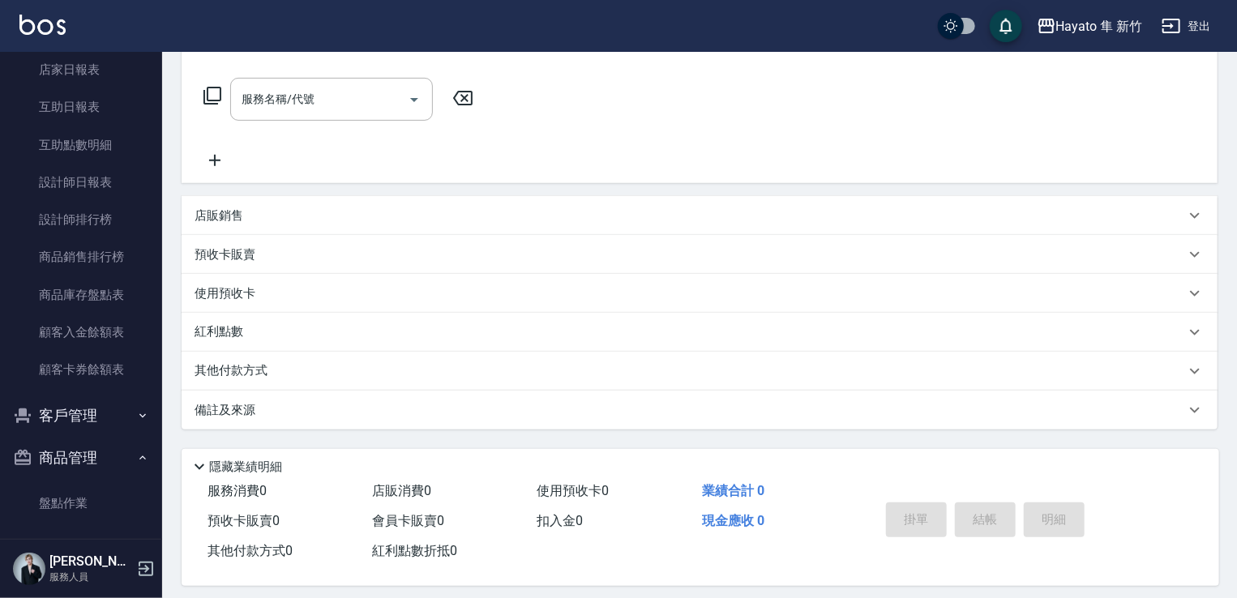
scroll to position [428, 0]
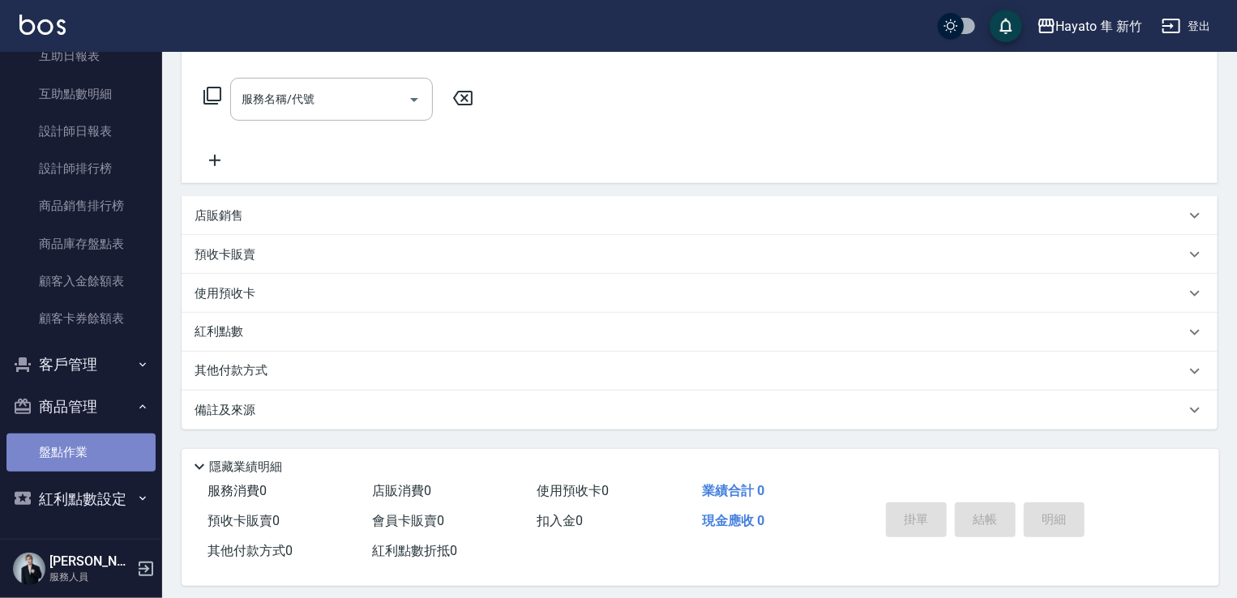
click at [115, 454] on link "盤點作業" at bounding box center [80, 452] width 149 height 37
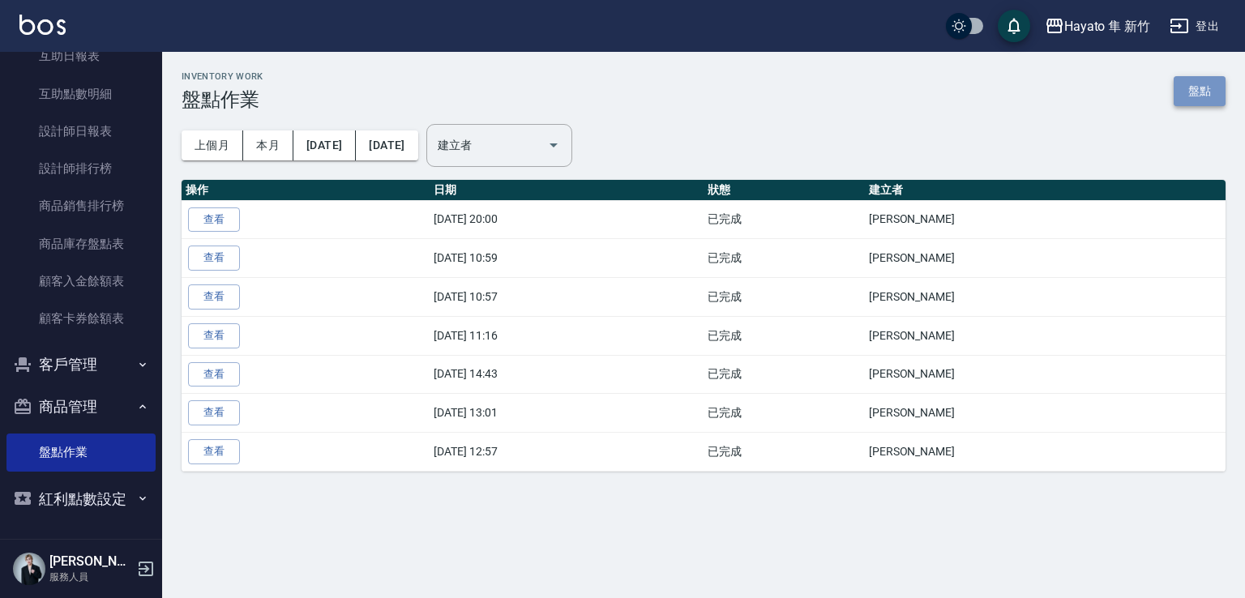
click at [1193, 99] on link "盤點" at bounding box center [1200, 91] width 52 height 30
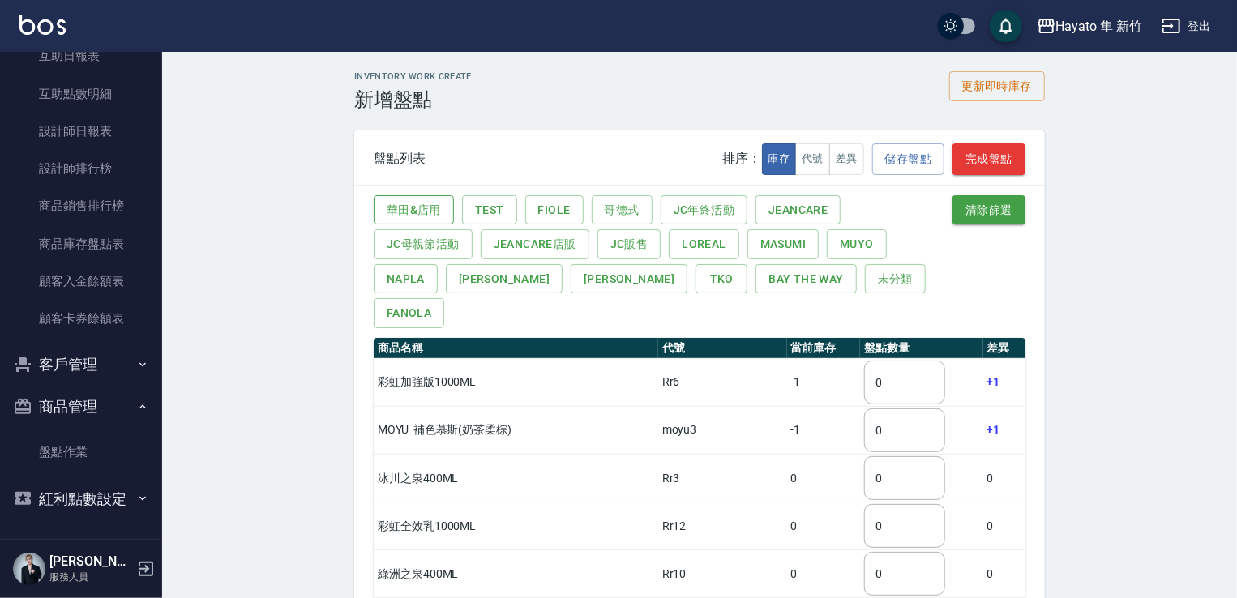
click at [430, 205] on button "華田&店用" at bounding box center [414, 210] width 80 height 30
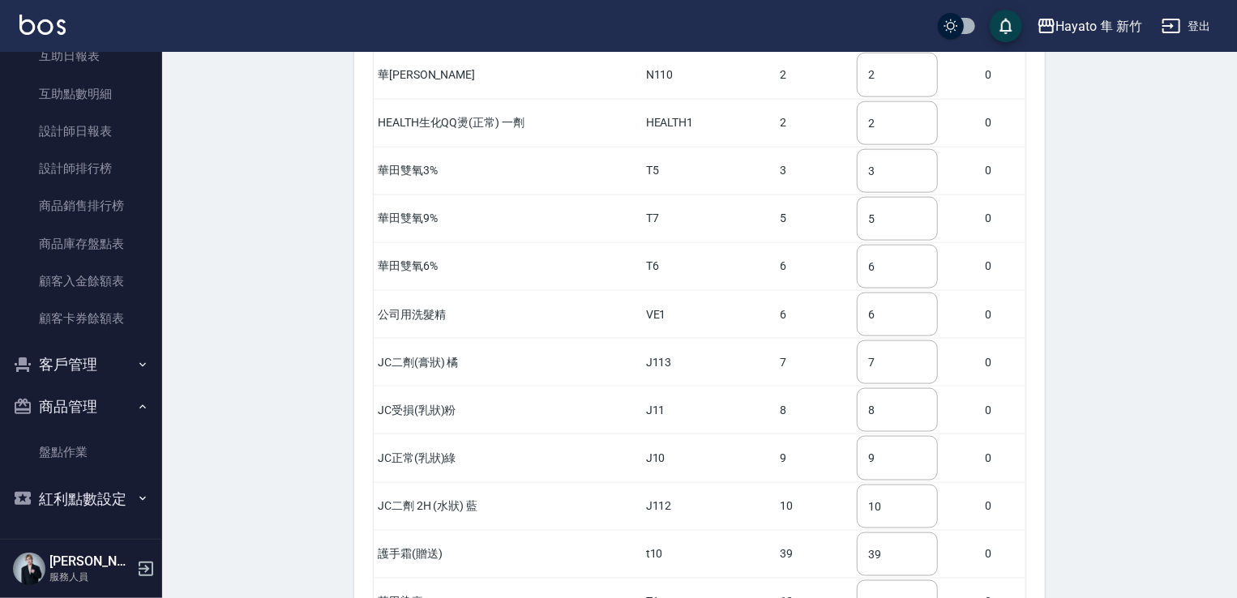
scroll to position [1007, 0]
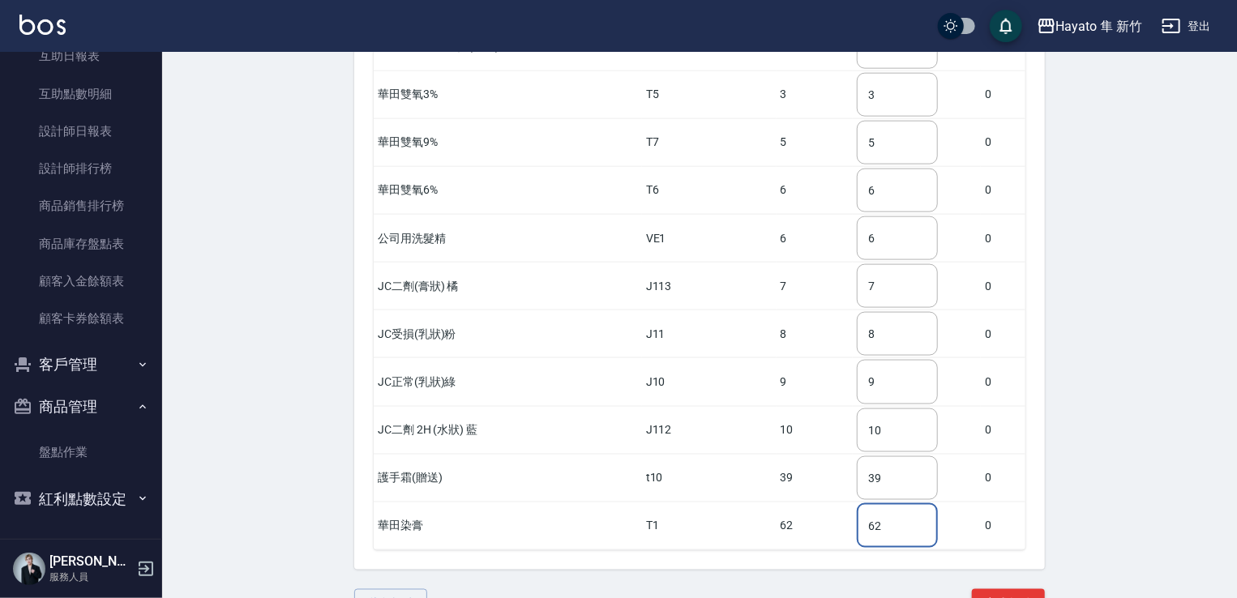
drag, startPoint x: 886, startPoint y: 484, endPoint x: 830, endPoint y: 494, distance: 56.8
click at [830, 502] on tr "華田染膏 T1 62 62 ​ 0" at bounding box center [700, 526] width 652 height 48
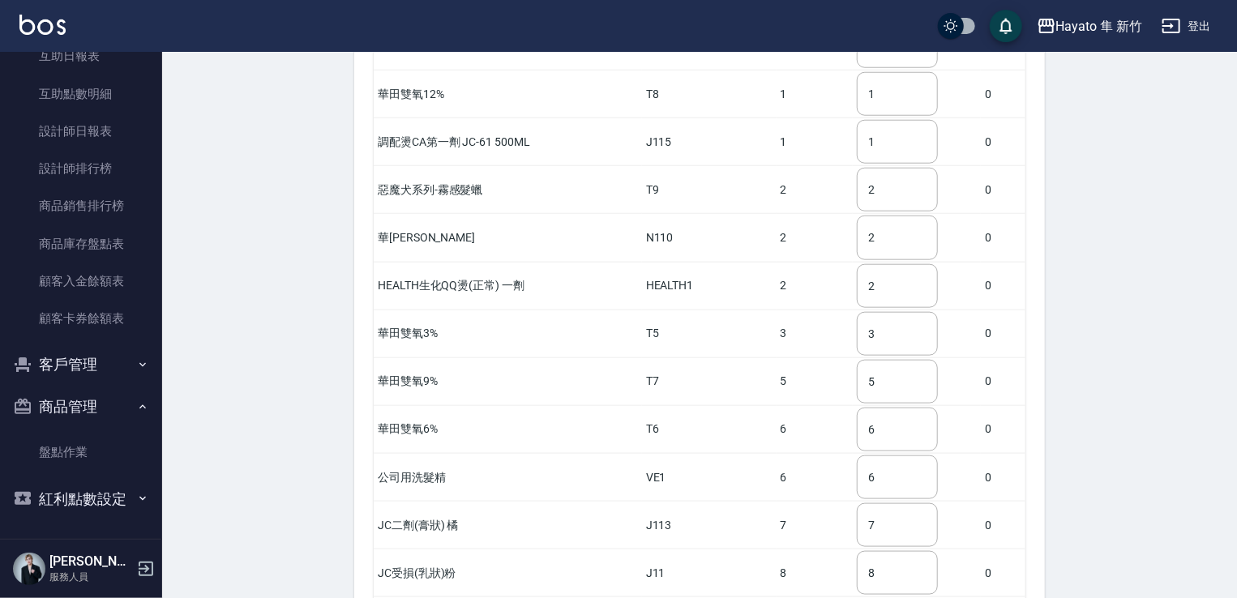
scroll to position [764, 0]
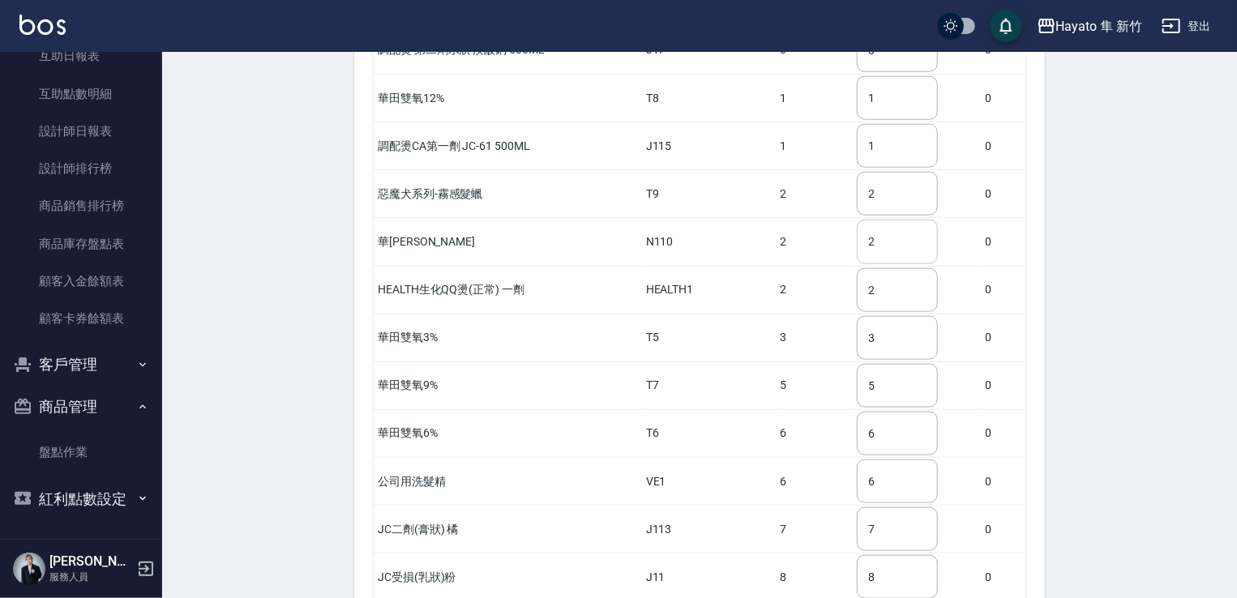
type input "97"
drag, startPoint x: 868, startPoint y: 206, endPoint x: 811, endPoint y: 218, distance: 58.0
click at [811, 218] on tr "華[PERSON_NAME] N110 2 2 ​ 0" at bounding box center [700, 242] width 652 height 48
type input "4"
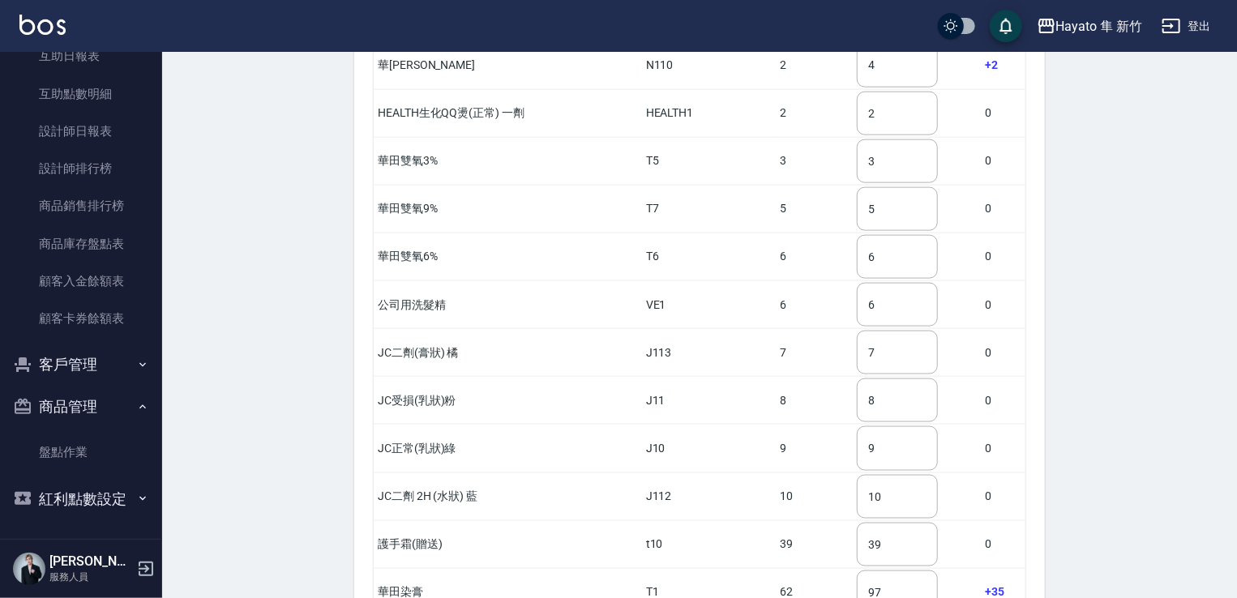
scroll to position [1007, 0]
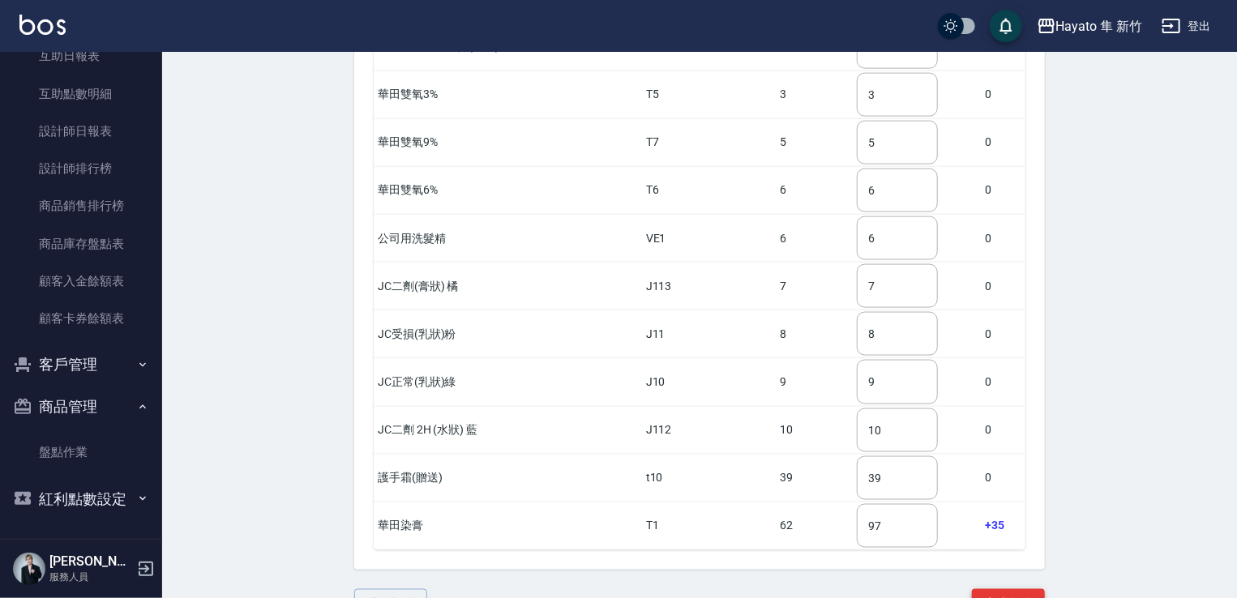
click at [1018, 589] on button "完成盤點" at bounding box center [1008, 604] width 73 height 30
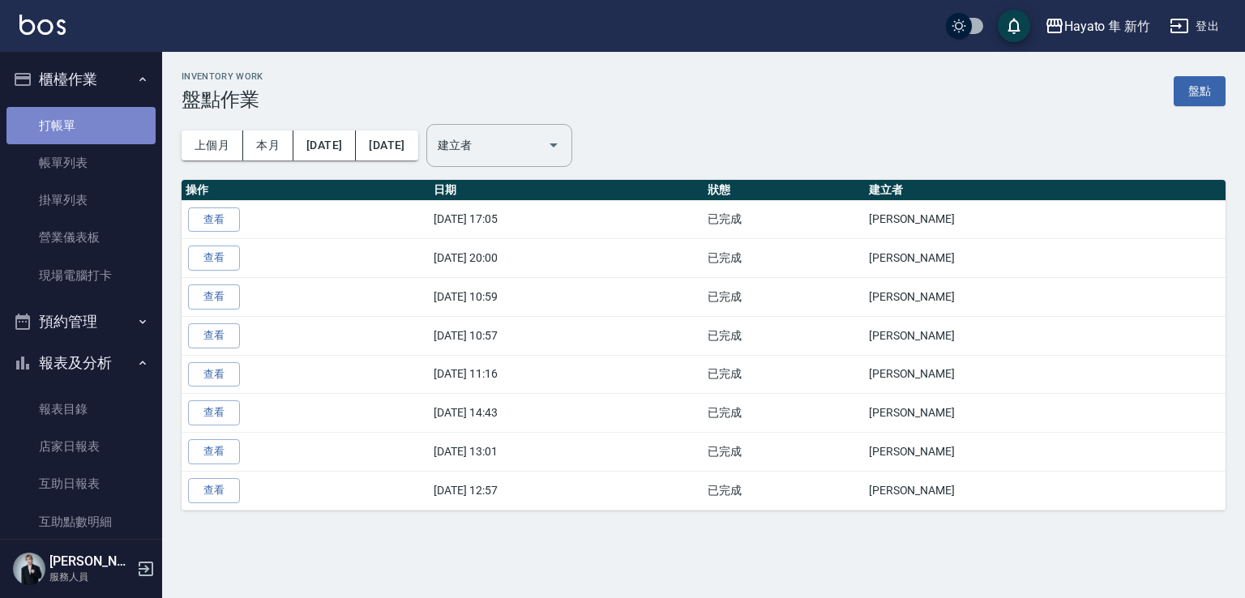
click at [111, 125] on link "打帳單" at bounding box center [80, 125] width 149 height 37
